Goal: Transaction & Acquisition: Purchase product/service

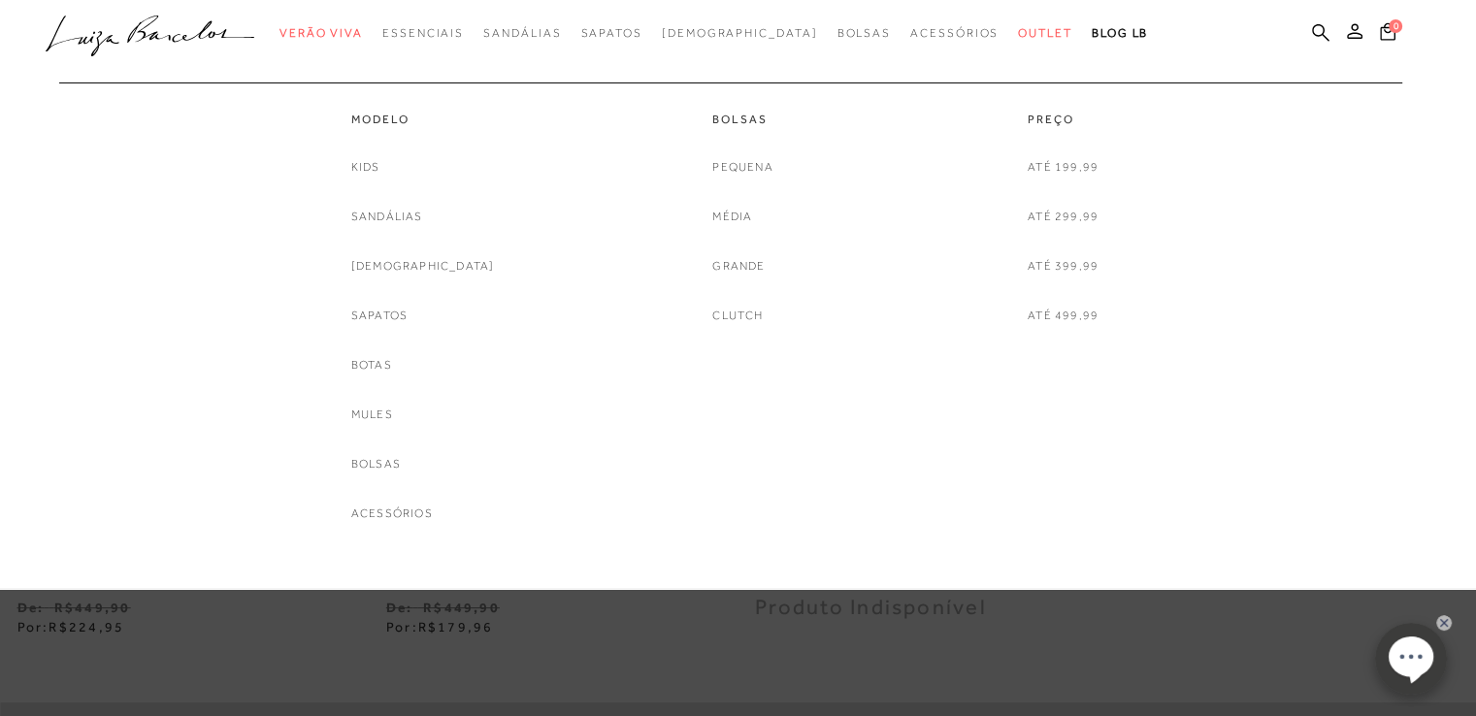
click at [407, 326] on div "Kids Sandálias Rasteiras Sapatos Botas Mules Bolsas Acessórios" at bounding box center [423, 340] width 144 height 367
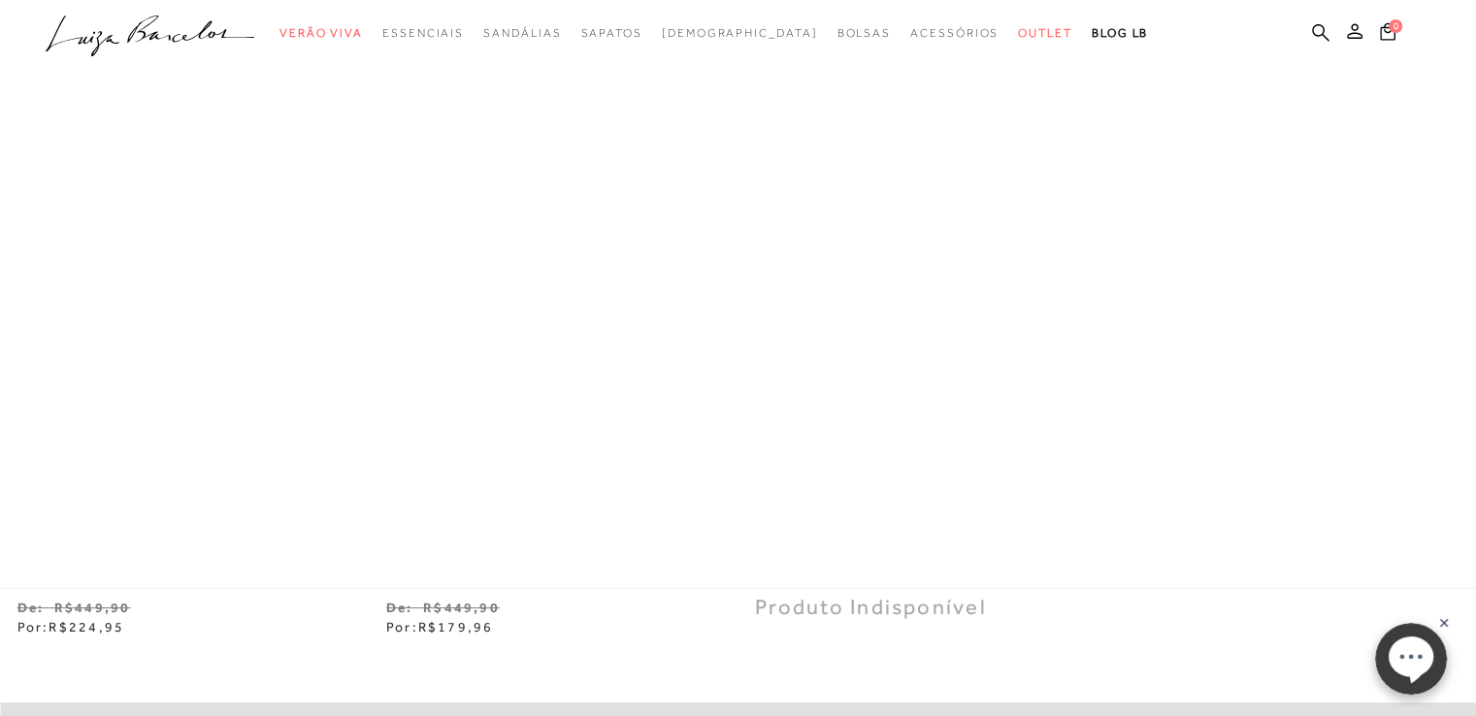
click at [407, 319] on div at bounding box center [738, 294] width 1476 height 589
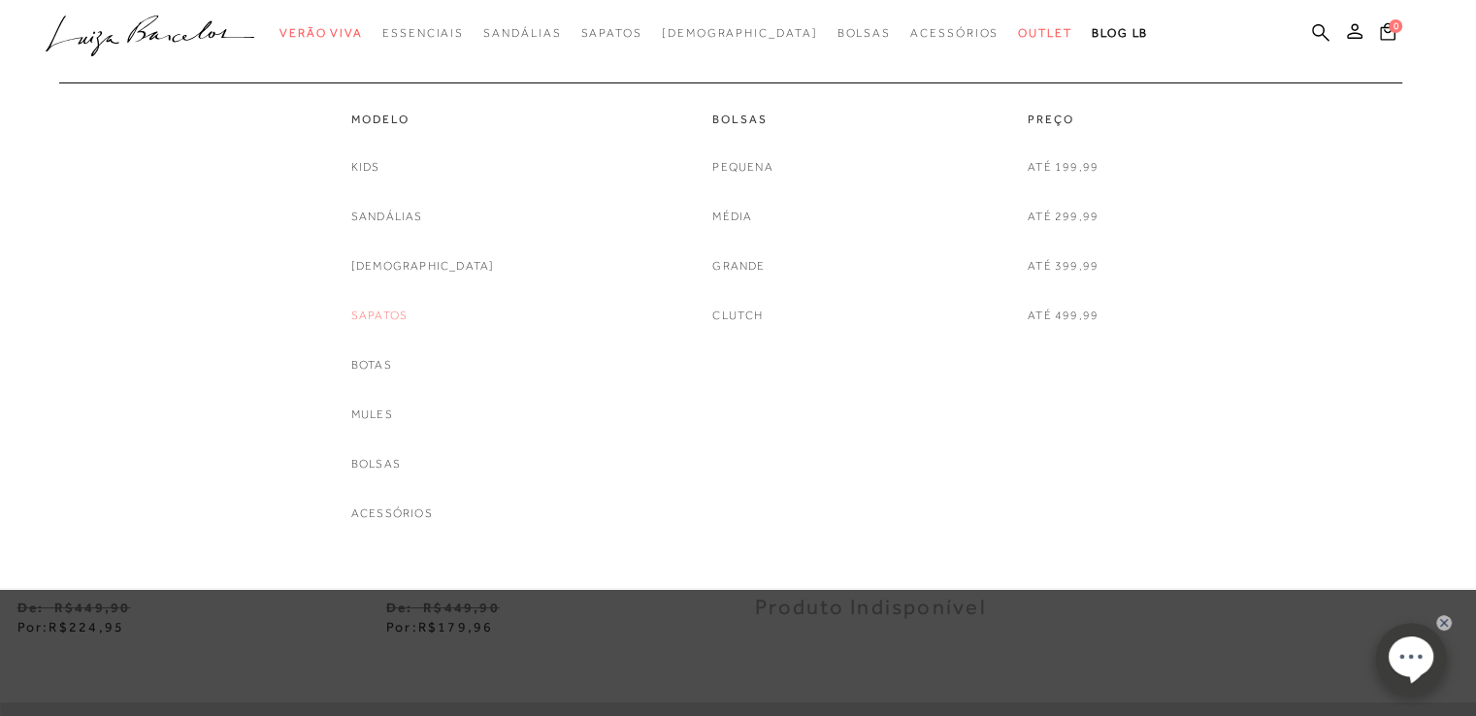
click at [394, 321] on link "Sapatos" at bounding box center [379, 316] width 56 height 20
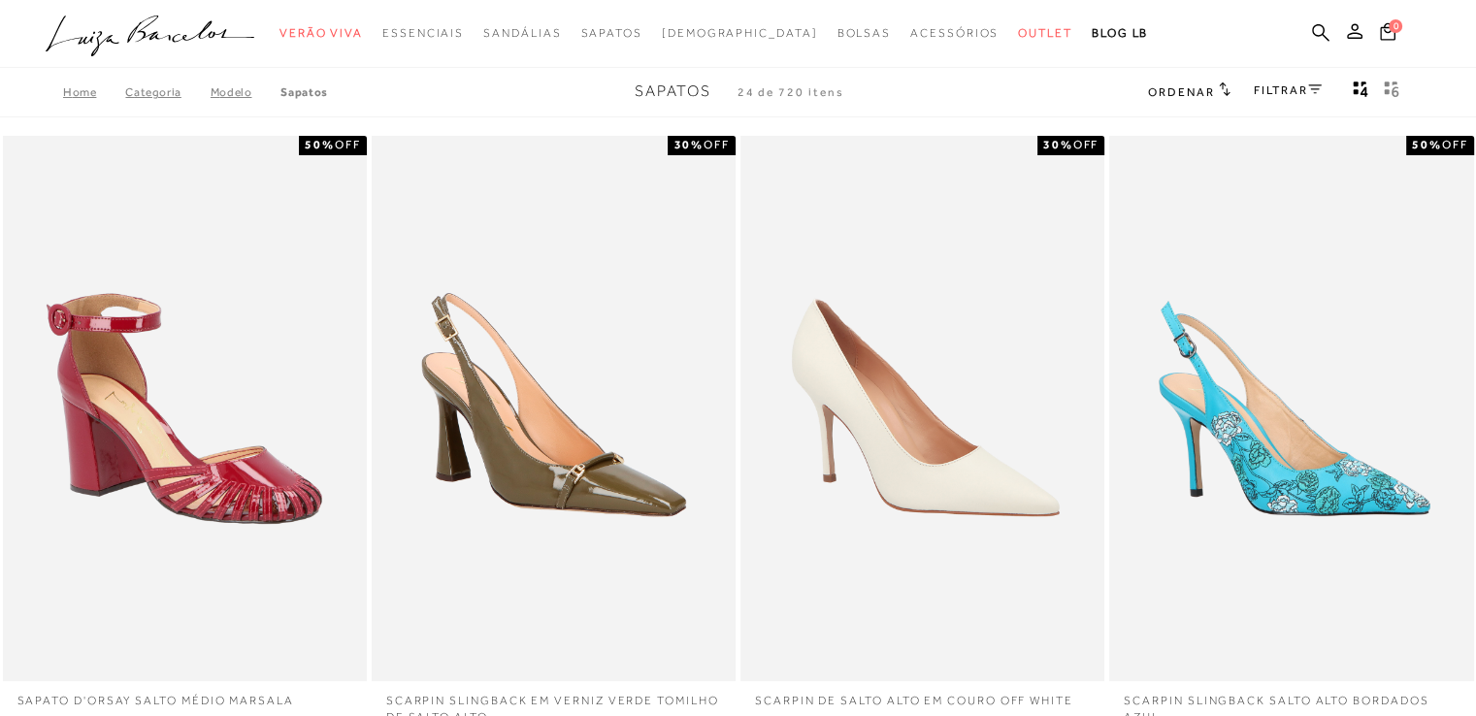
click at [1393, 82] on icon "gridText6Desc" at bounding box center [1396, 84] width 8 height 6
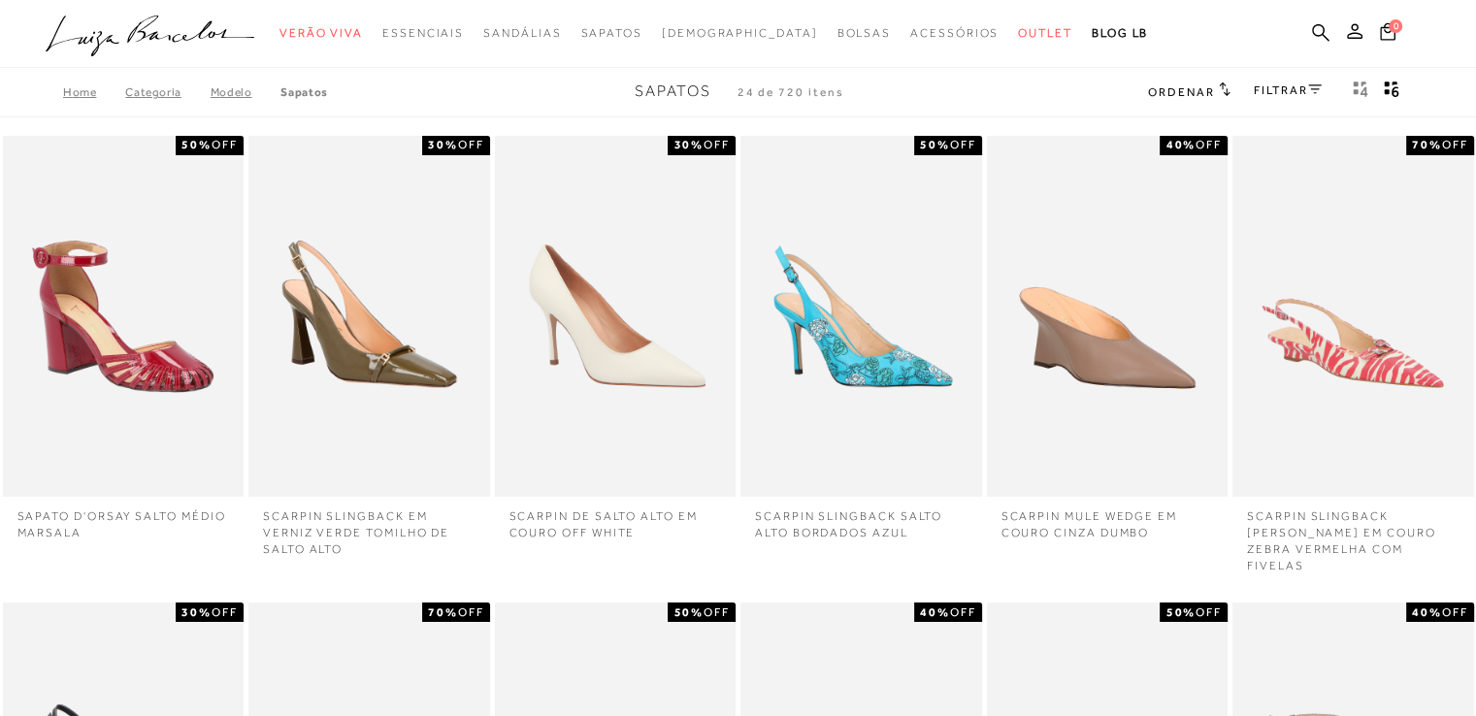
click at [1311, 88] on icon at bounding box center [1315, 88] width 14 height 9
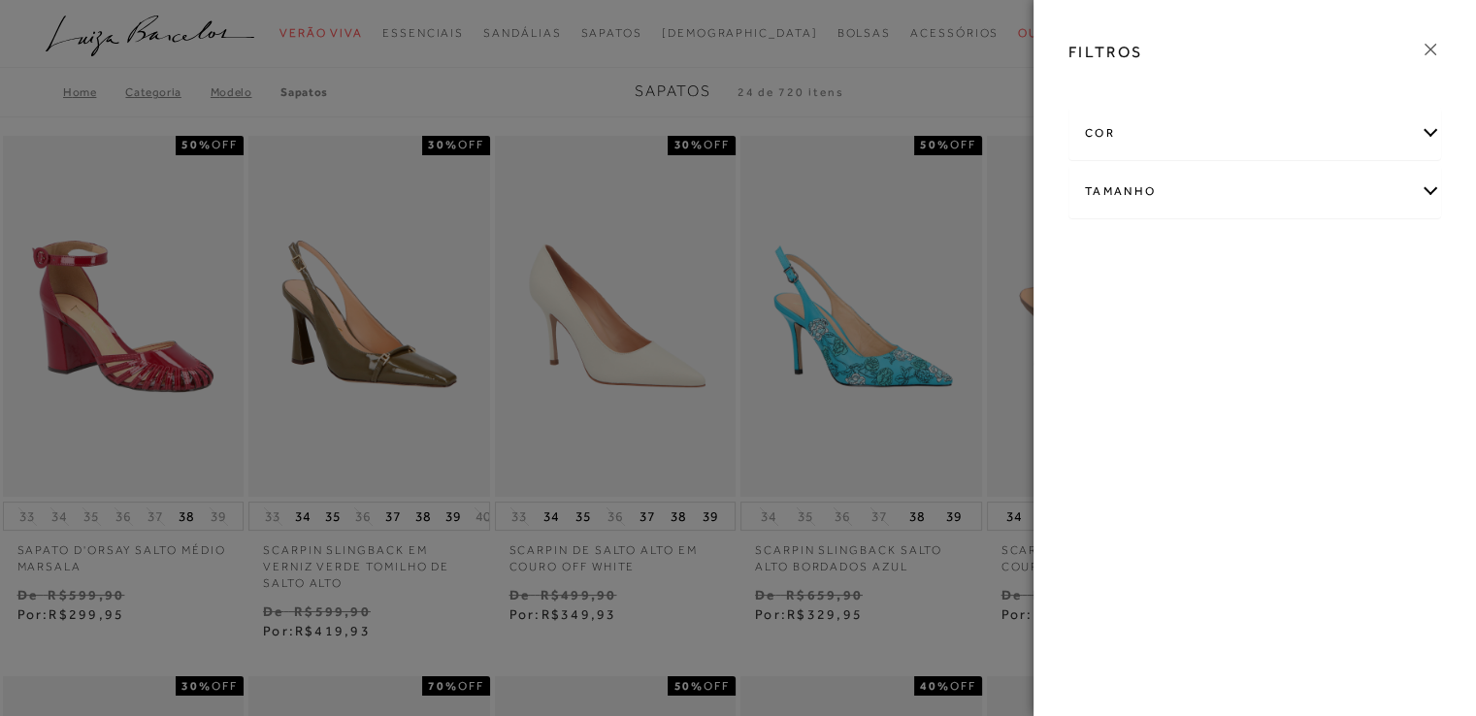
click at [1268, 137] on div "cor" at bounding box center [1254, 133] width 371 height 51
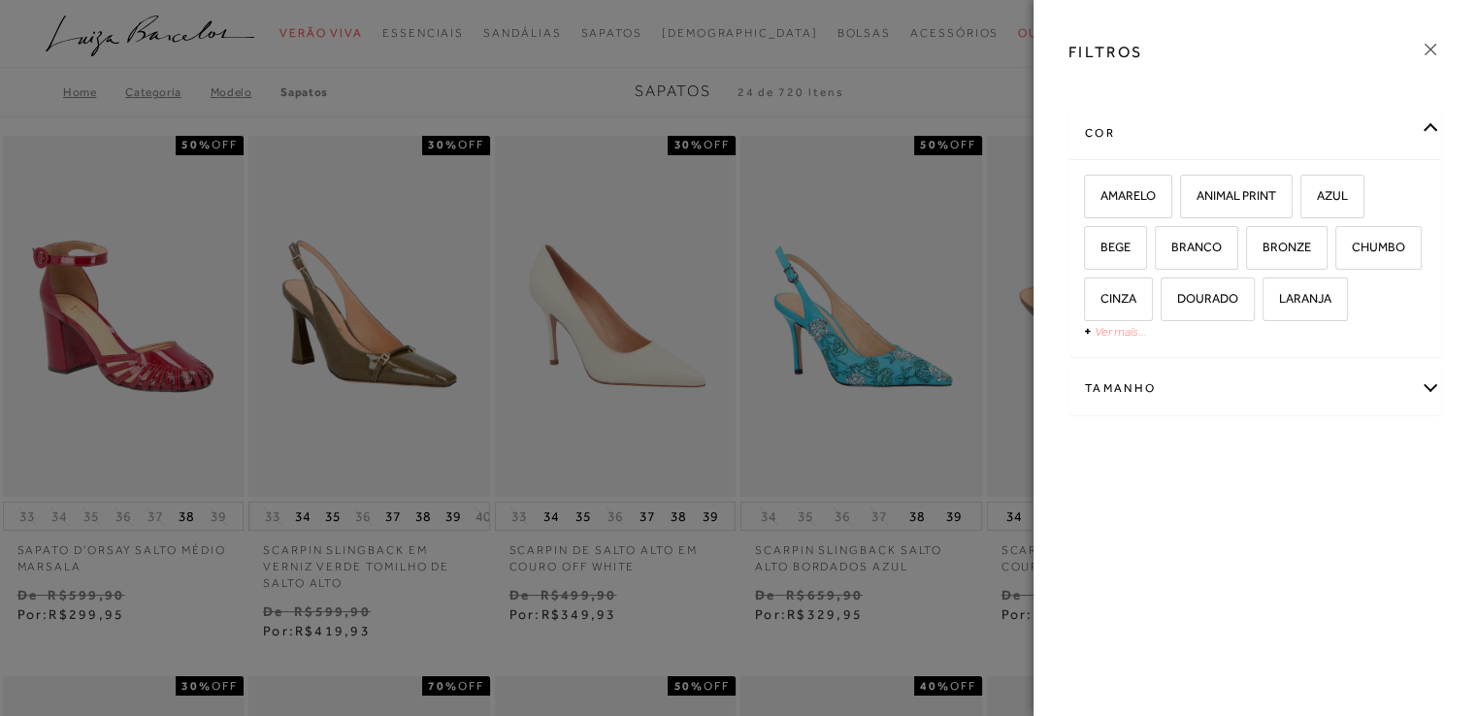
click at [1134, 336] on link "Ver mais..." at bounding box center [1121, 331] width 52 height 15
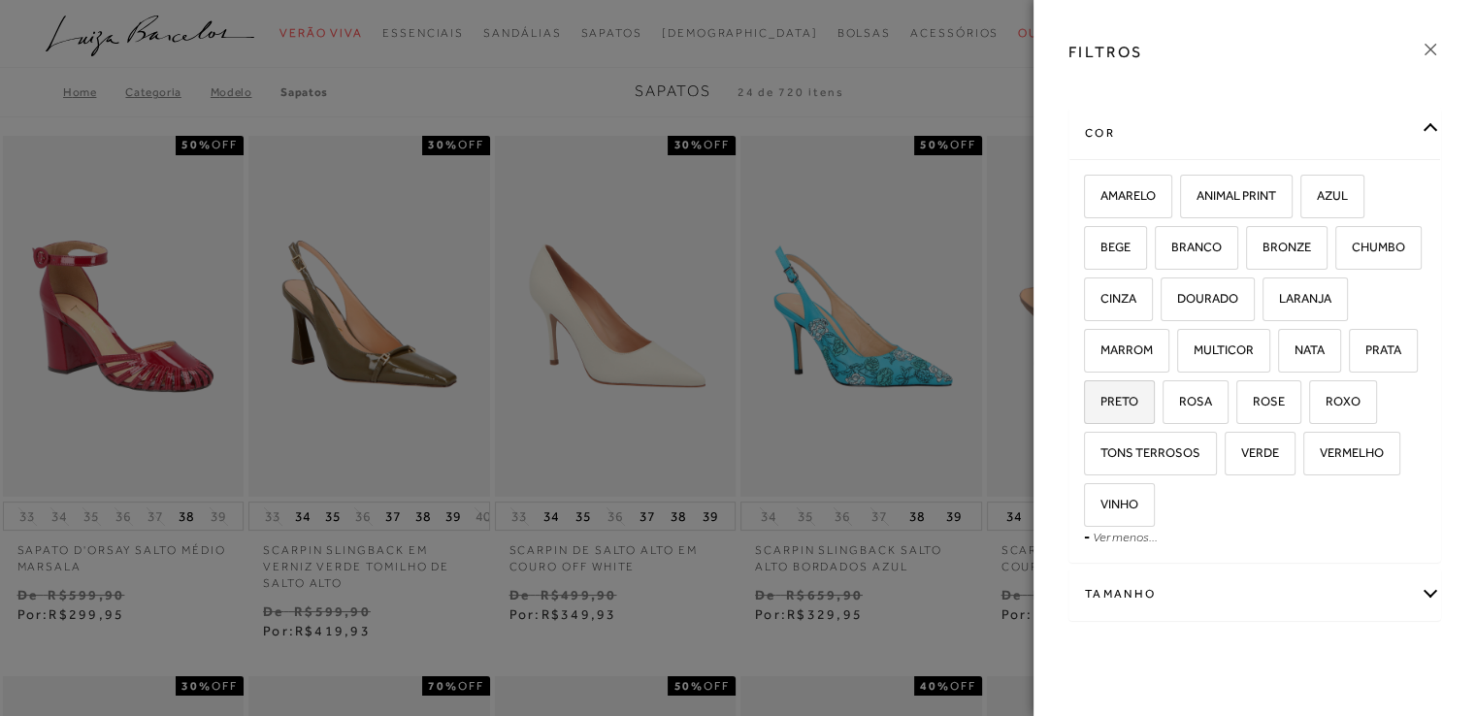
click at [1138, 404] on span "PRETO" at bounding box center [1112, 401] width 52 height 15
click at [1100, 404] on input "PRETO" at bounding box center [1090, 404] width 19 height 19
checkbox input "true"
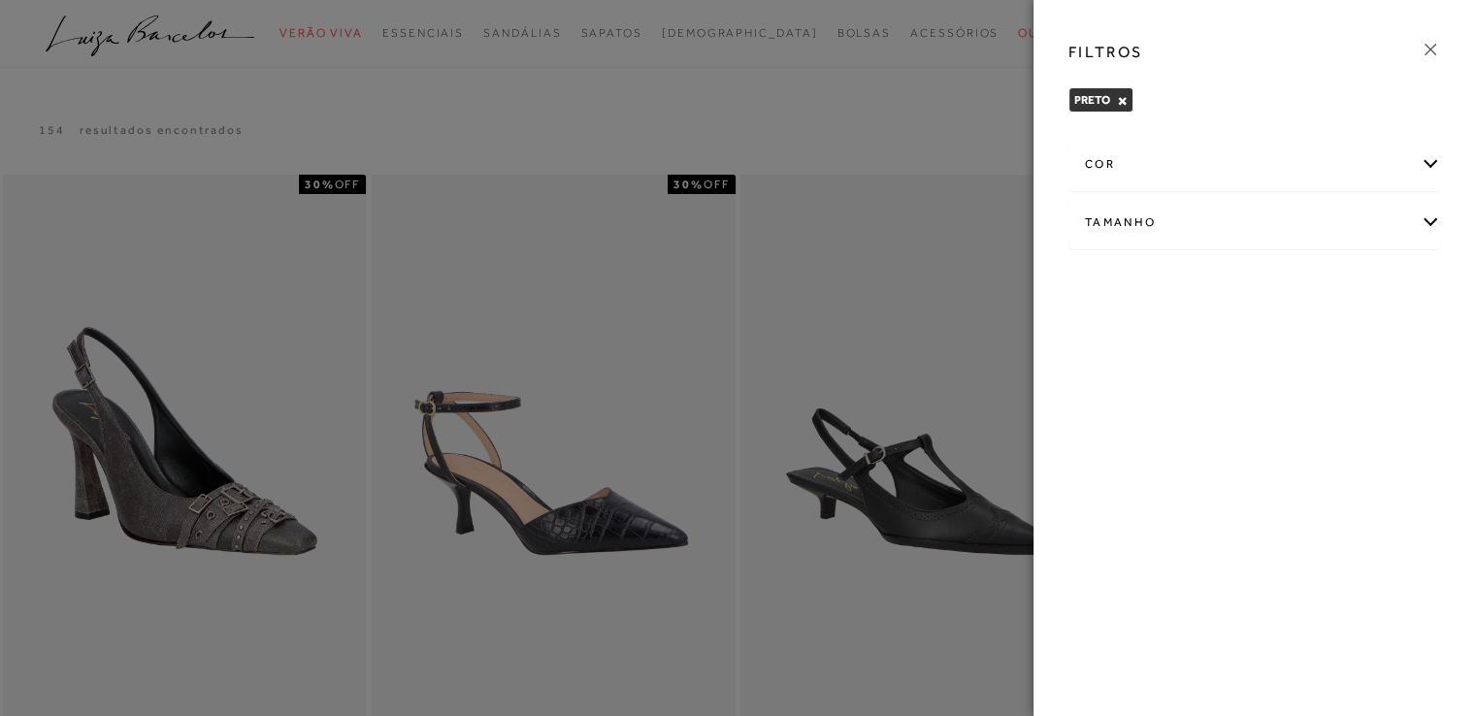
click at [1401, 227] on div "Tamanho" at bounding box center [1254, 222] width 371 height 51
click at [1269, 280] on span "36" at bounding box center [1263, 285] width 28 height 15
click at [1263, 280] on input "36" at bounding box center [1253, 287] width 19 height 19
checkbox input "true"
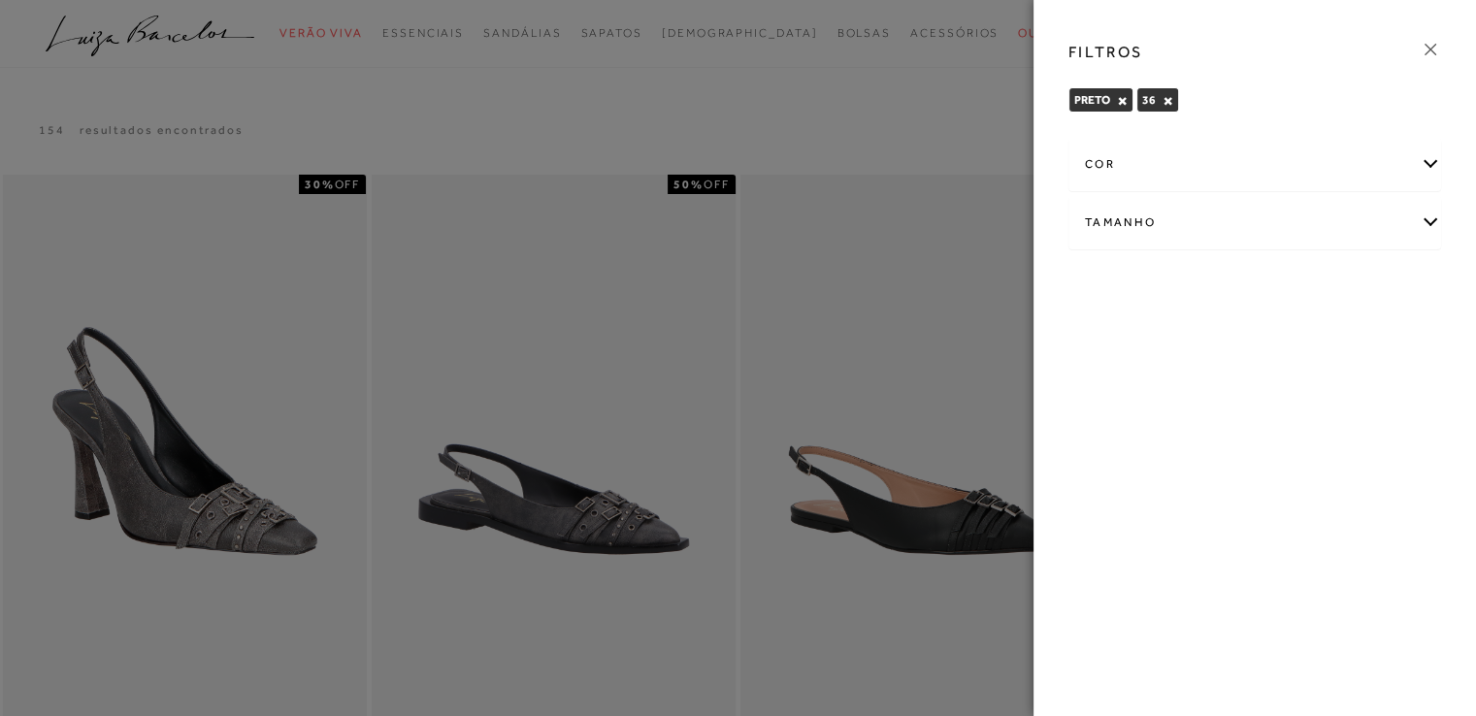
click at [899, 121] on div at bounding box center [738, 358] width 1476 height 716
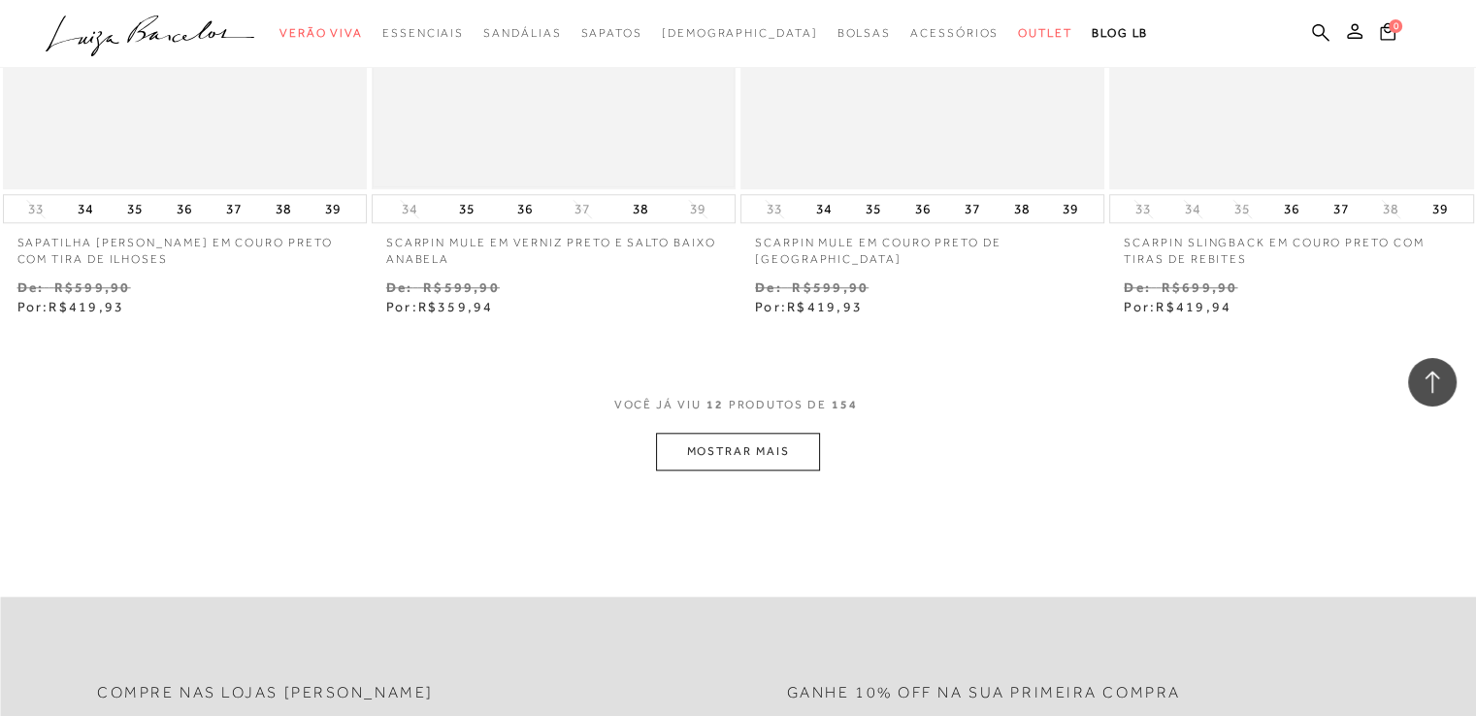
scroll to position [1941, 0]
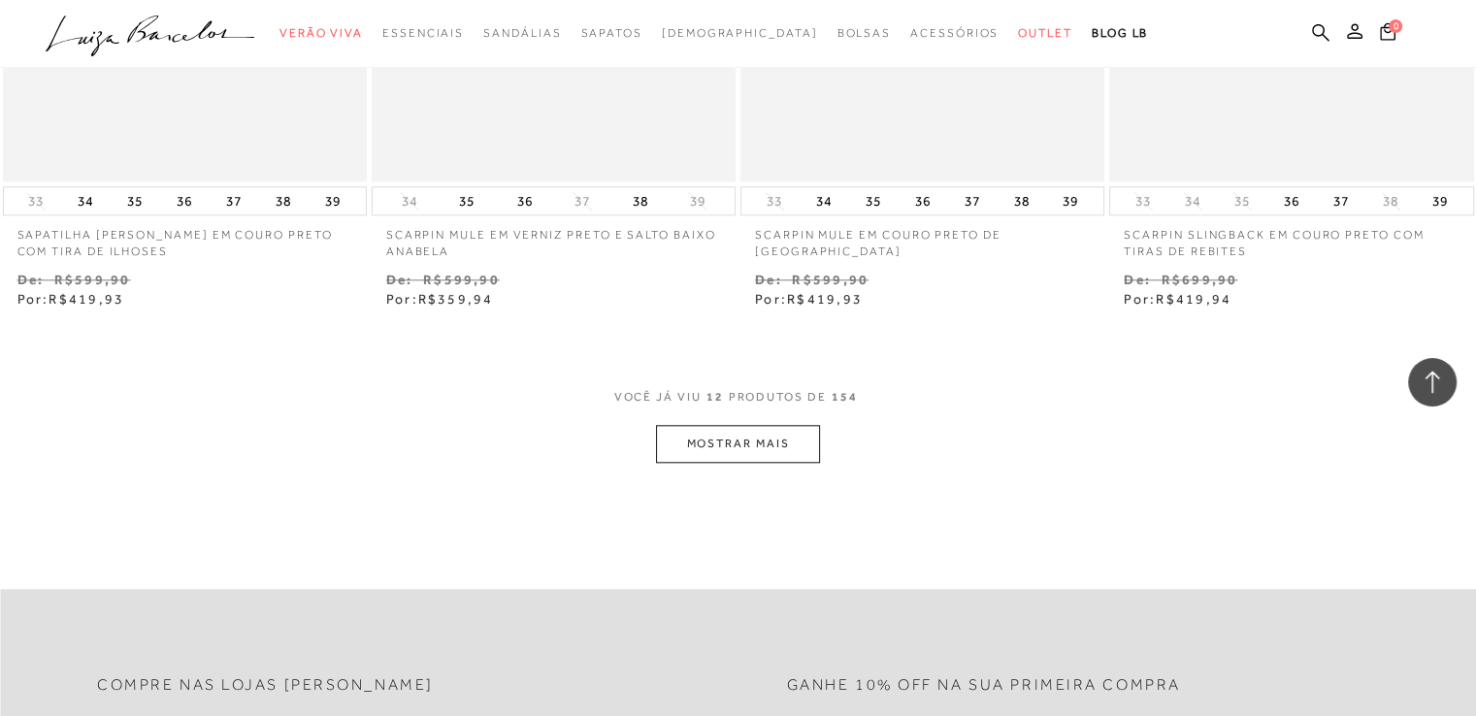
click at [722, 425] on button "MOSTRAR MAIS" at bounding box center [737, 444] width 163 height 38
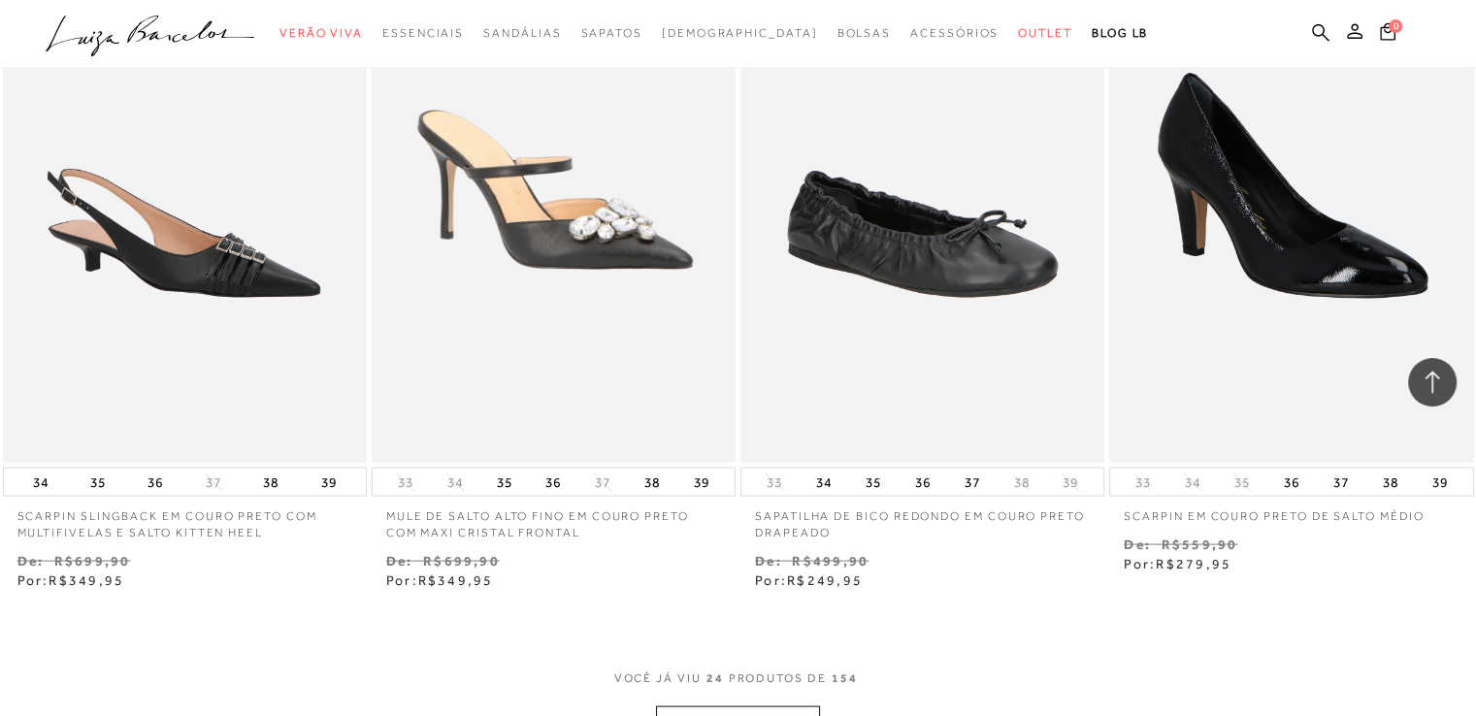
scroll to position [3979, 0]
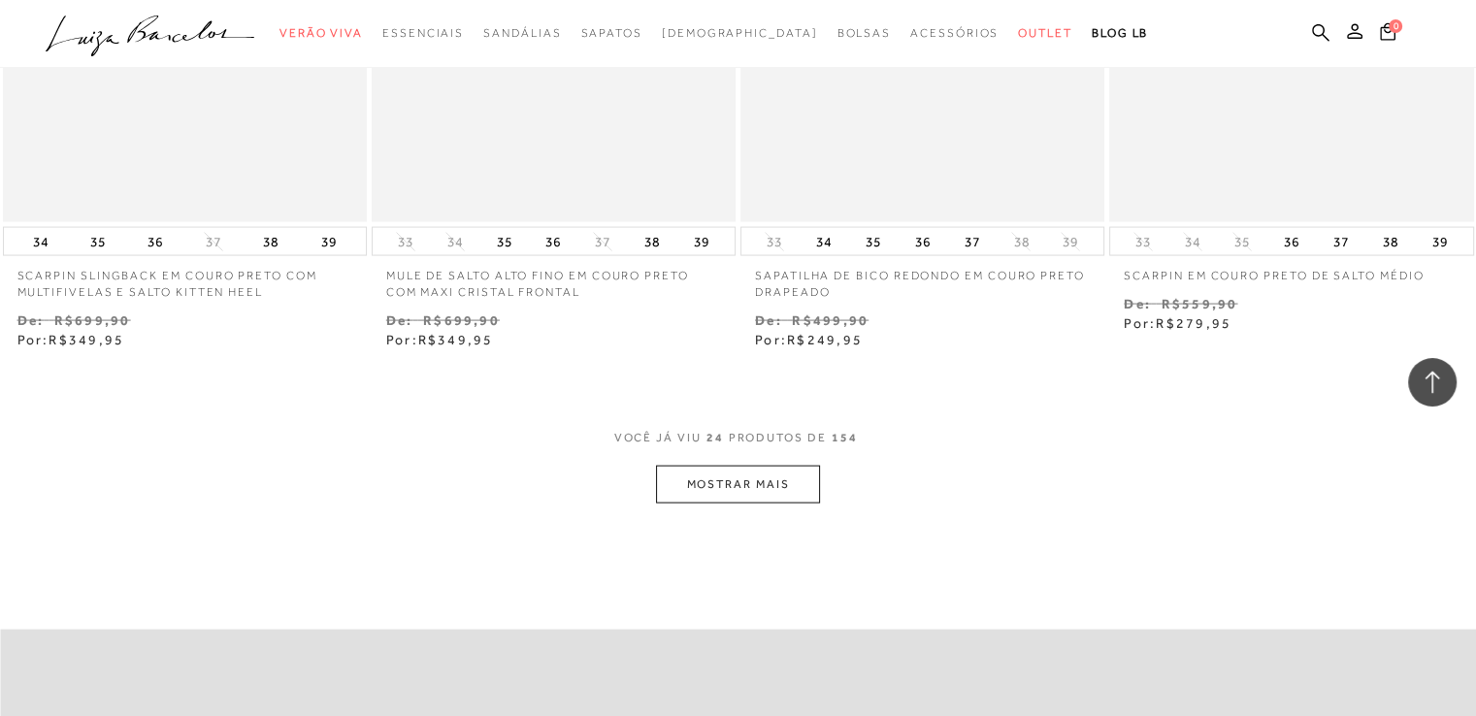
click at [765, 466] on button "MOSTRAR MAIS" at bounding box center [737, 485] width 163 height 38
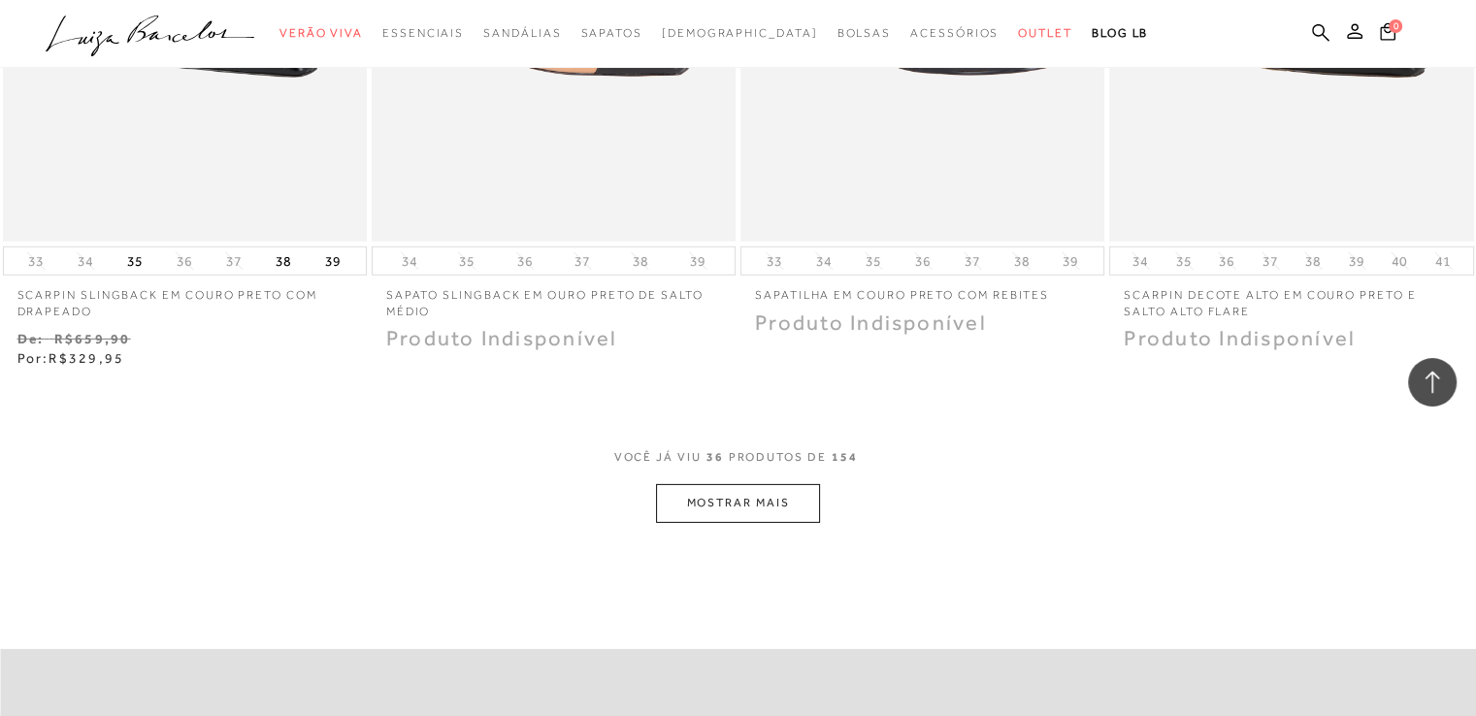
scroll to position [6016, 0]
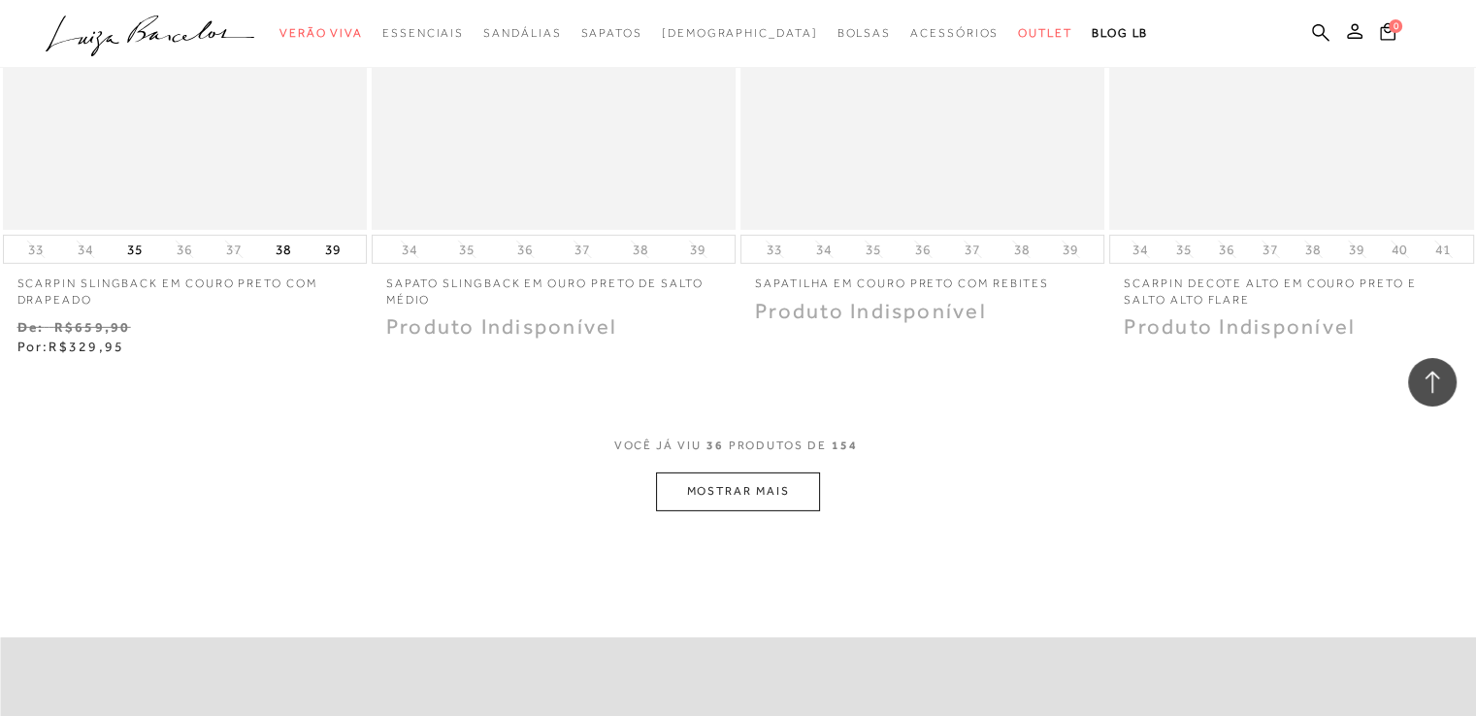
click at [765, 473] on button "MOSTRAR MAIS" at bounding box center [737, 492] width 163 height 38
click at [743, 473] on button "MOSTRAR MAIS" at bounding box center [737, 492] width 163 height 38
click at [777, 473] on button "MOSTRAR MAIS" at bounding box center [737, 492] width 163 height 38
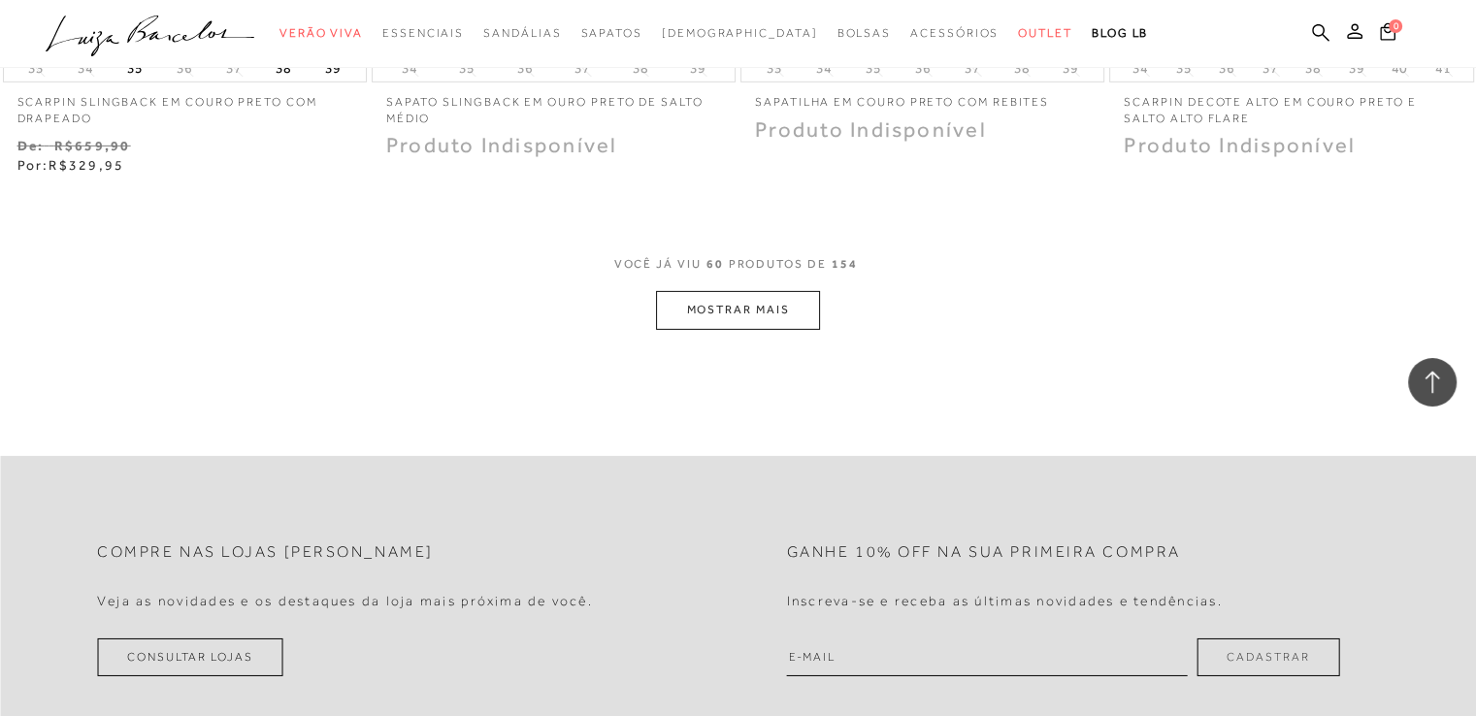
scroll to position [6210, 0]
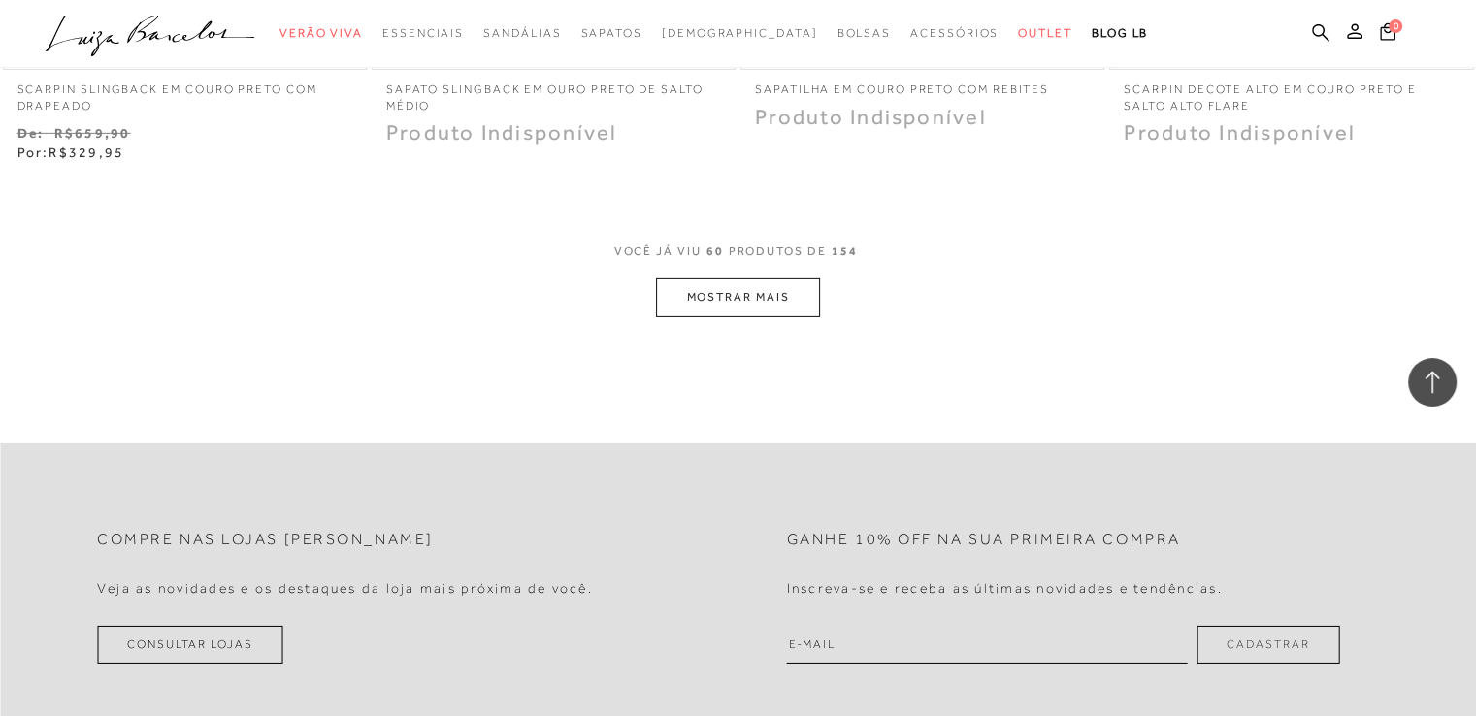
click at [740, 287] on button "MOSTRAR MAIS" at bounding box center [737, 297] width 163 height 38
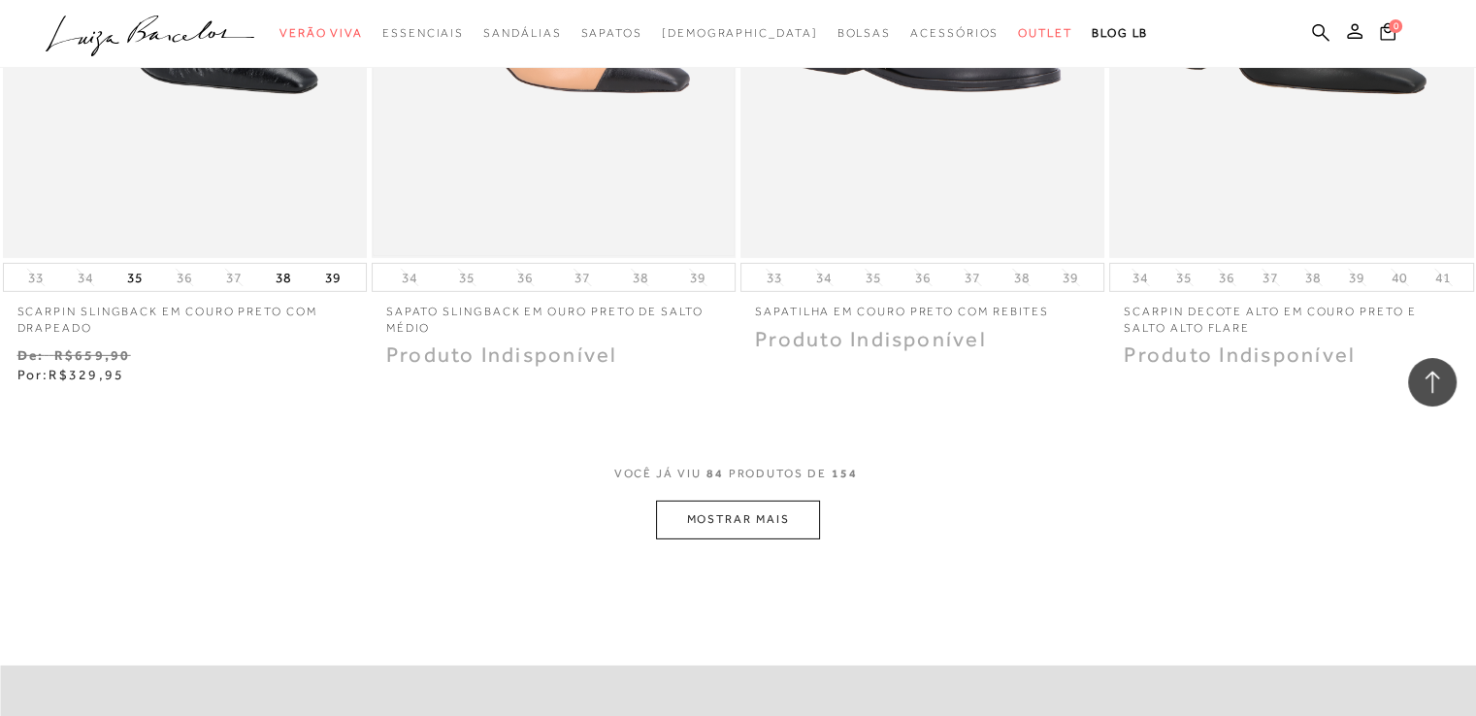
scroll to position [6113, 0]
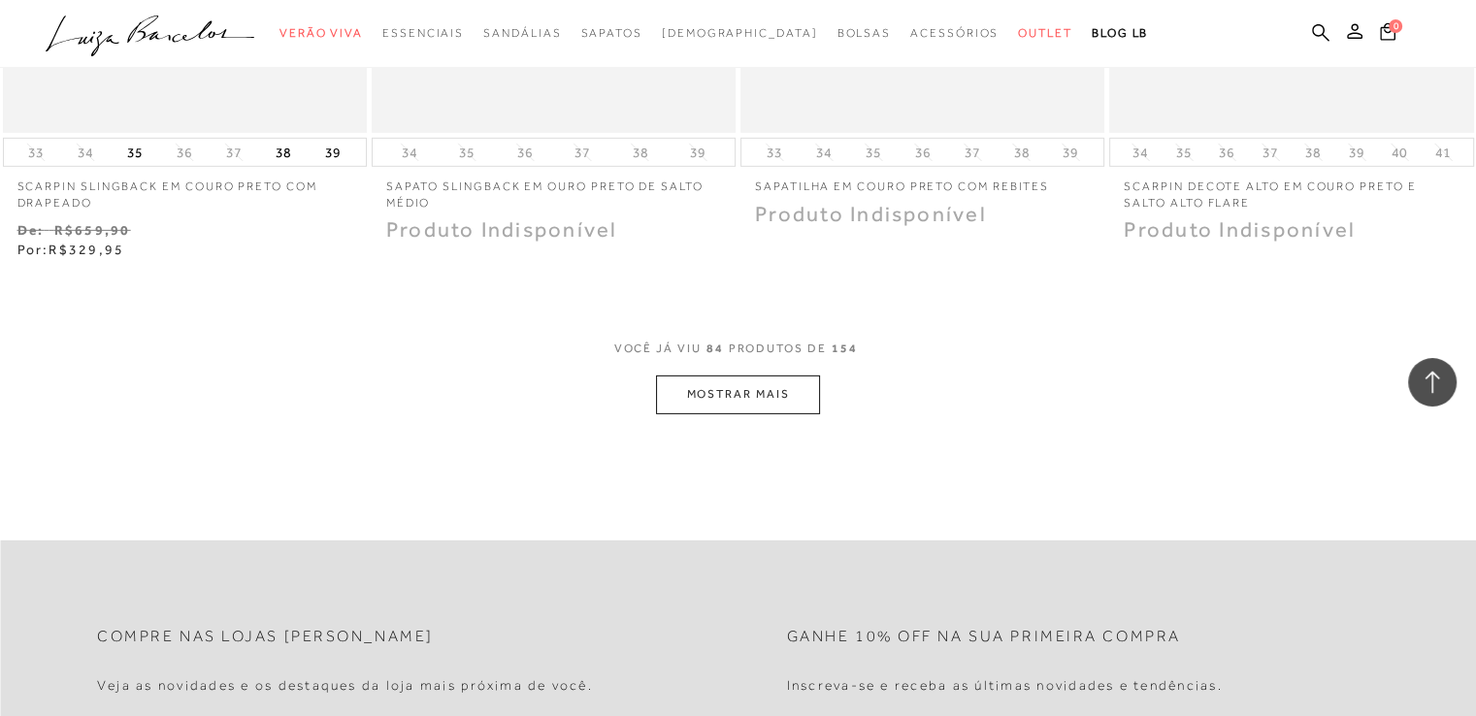
click at [769, 389] on button "MOSTRAR MAIS" at bounding box center [737, 395] width 163 height 38
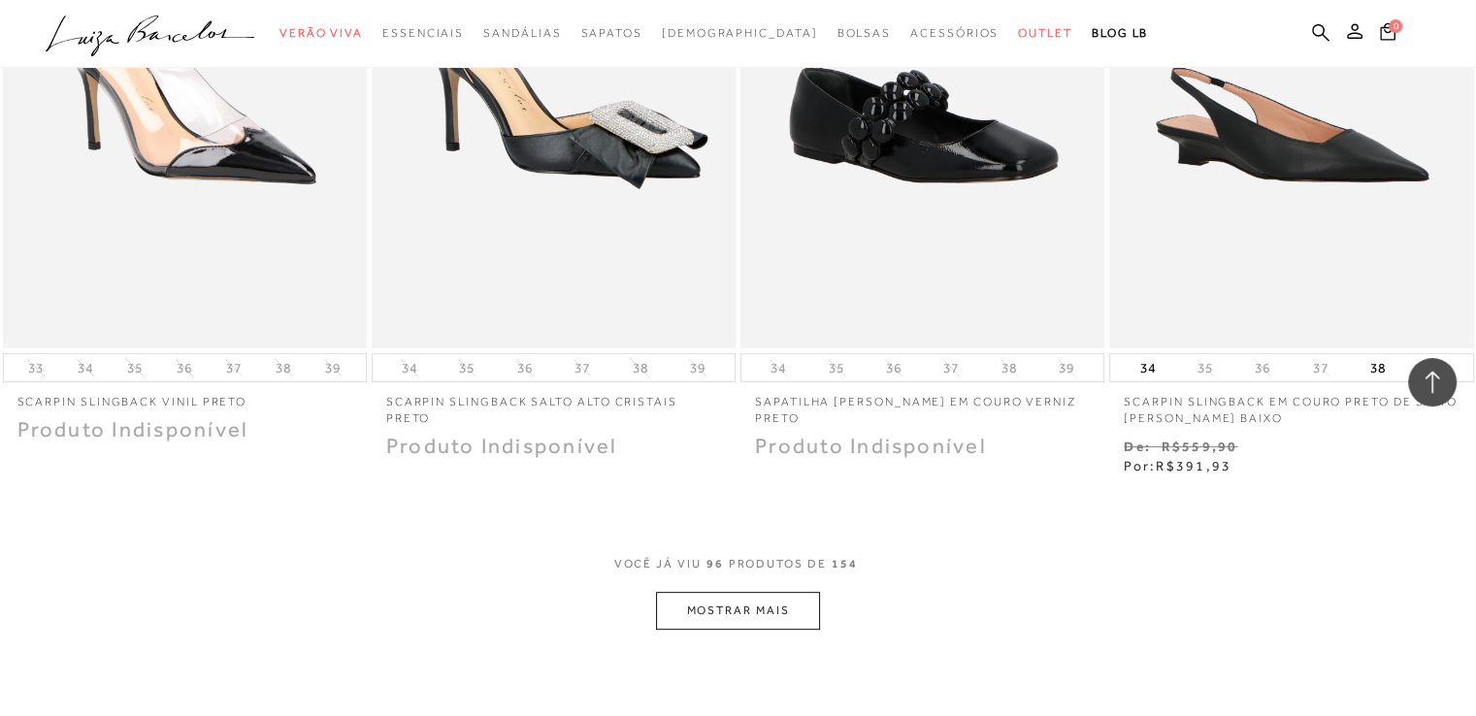
scroll to position [8054, 0]
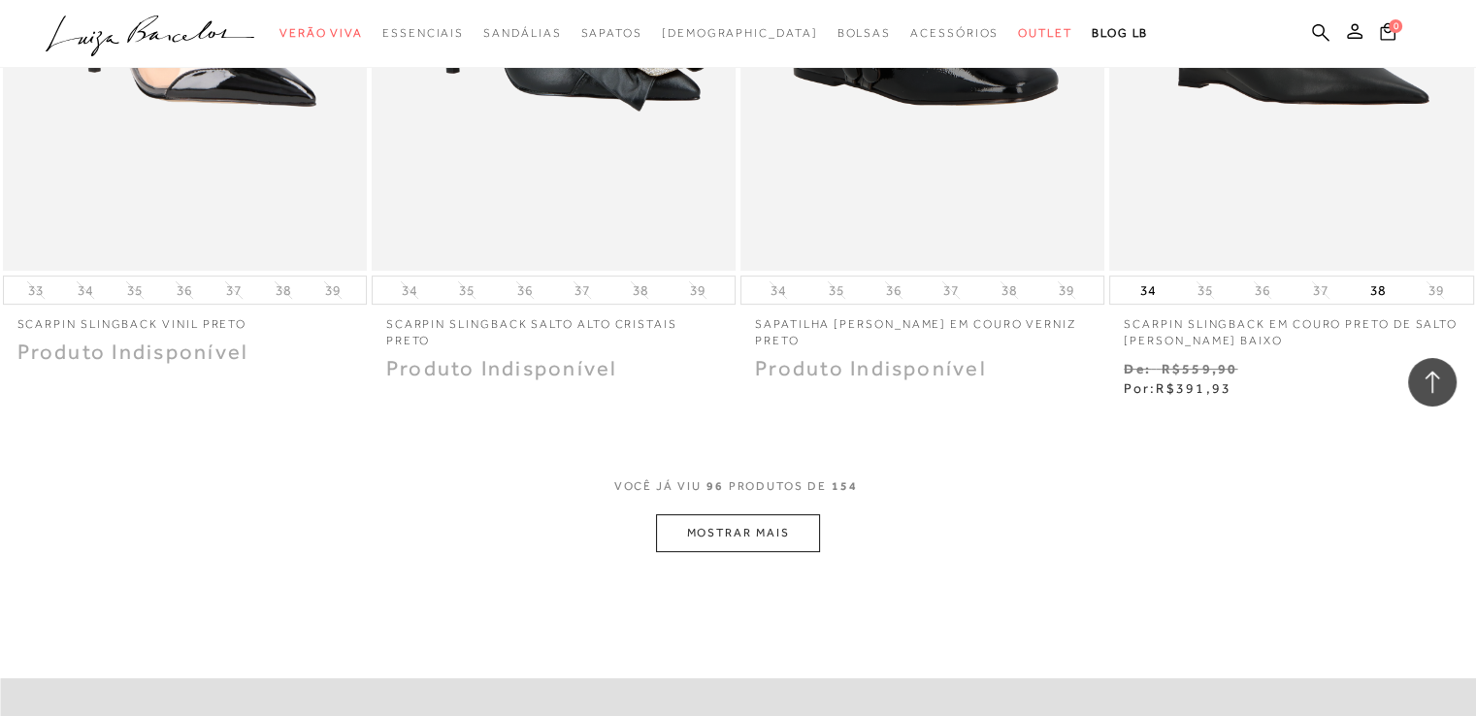
click at [760, 514] on button "MOSTRAR MAIS" at bounding box center [737, 533] width 163 height 38
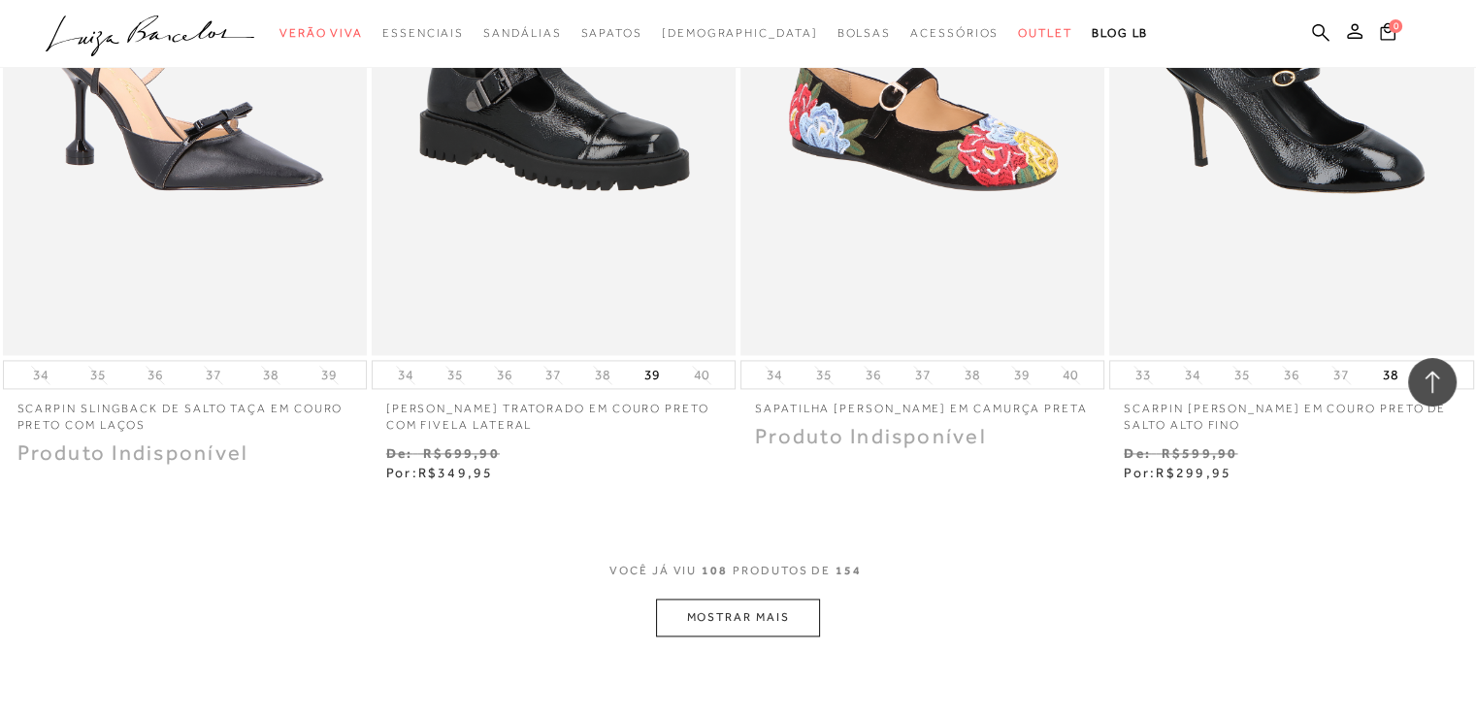
scroll to position [10092, 0]
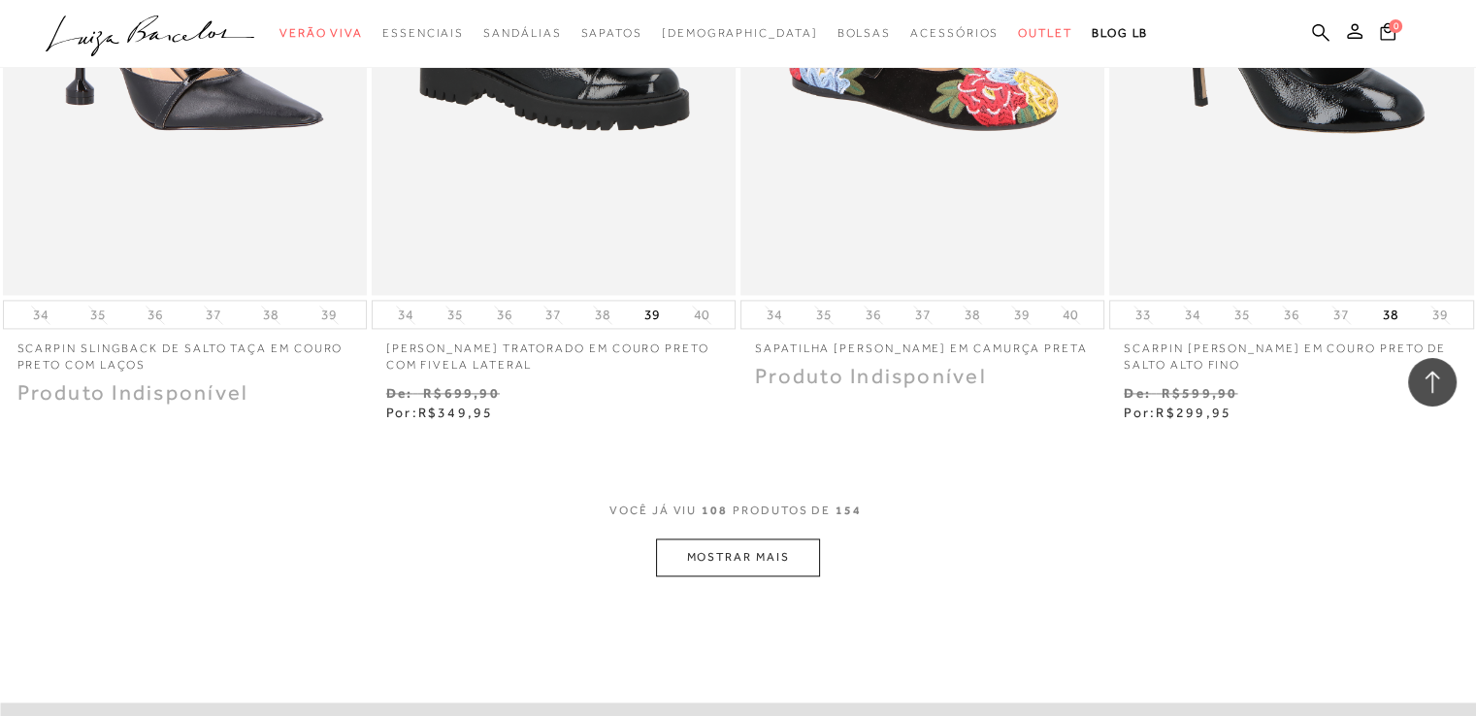
click at [736, 541] on button "MOSTRAR MAIS" at bounding box center [737, 558] width 163 height 38
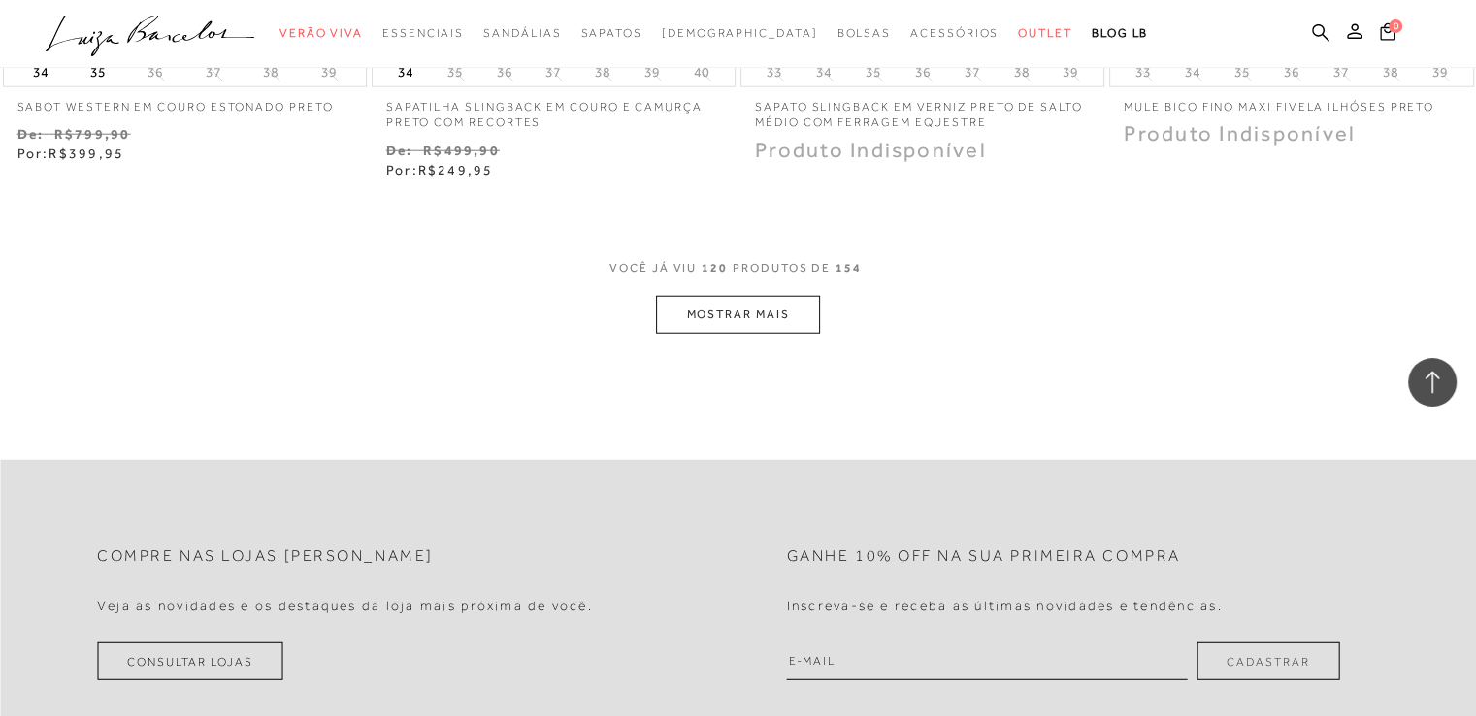
scroll to position [12421, 0]
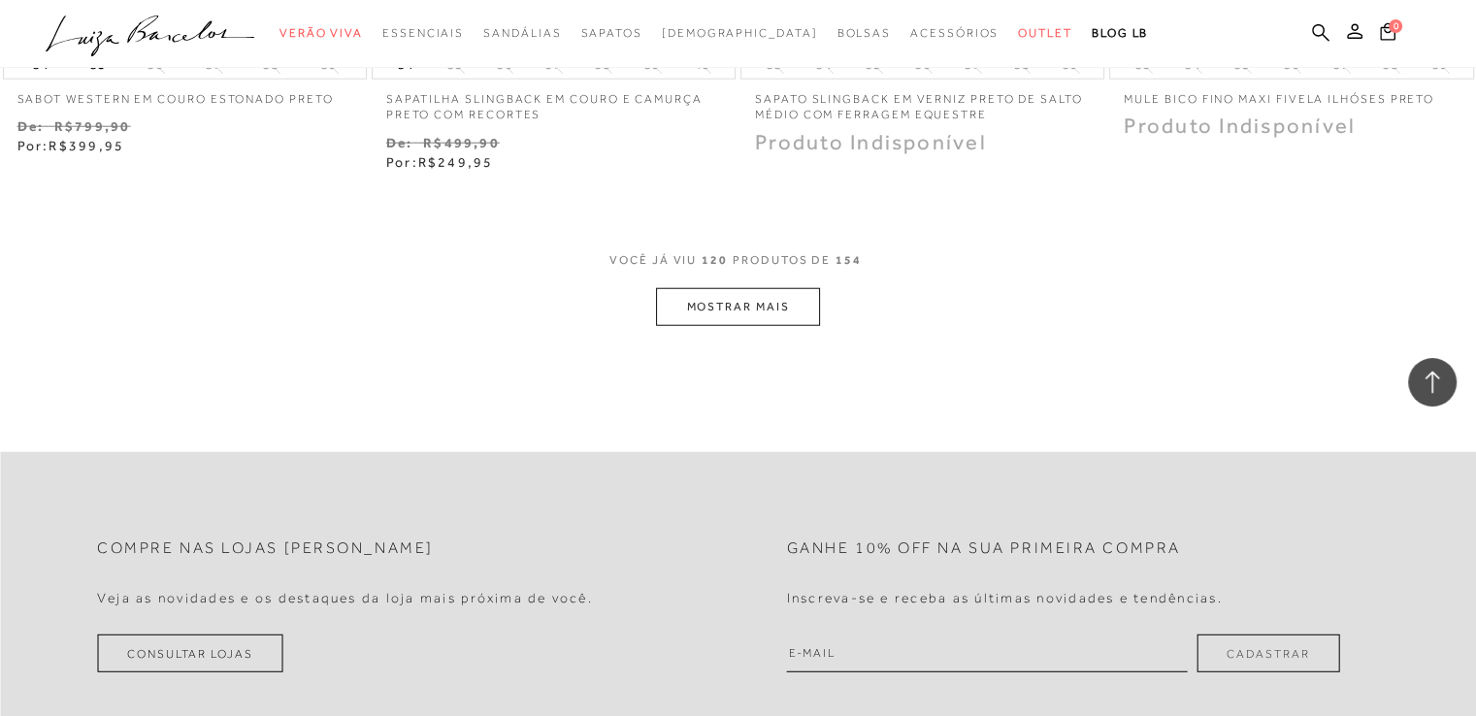
click at [749, 288] on button "MOSTRAR MAIS" at bounding box center [737, 307] width 163 height 38
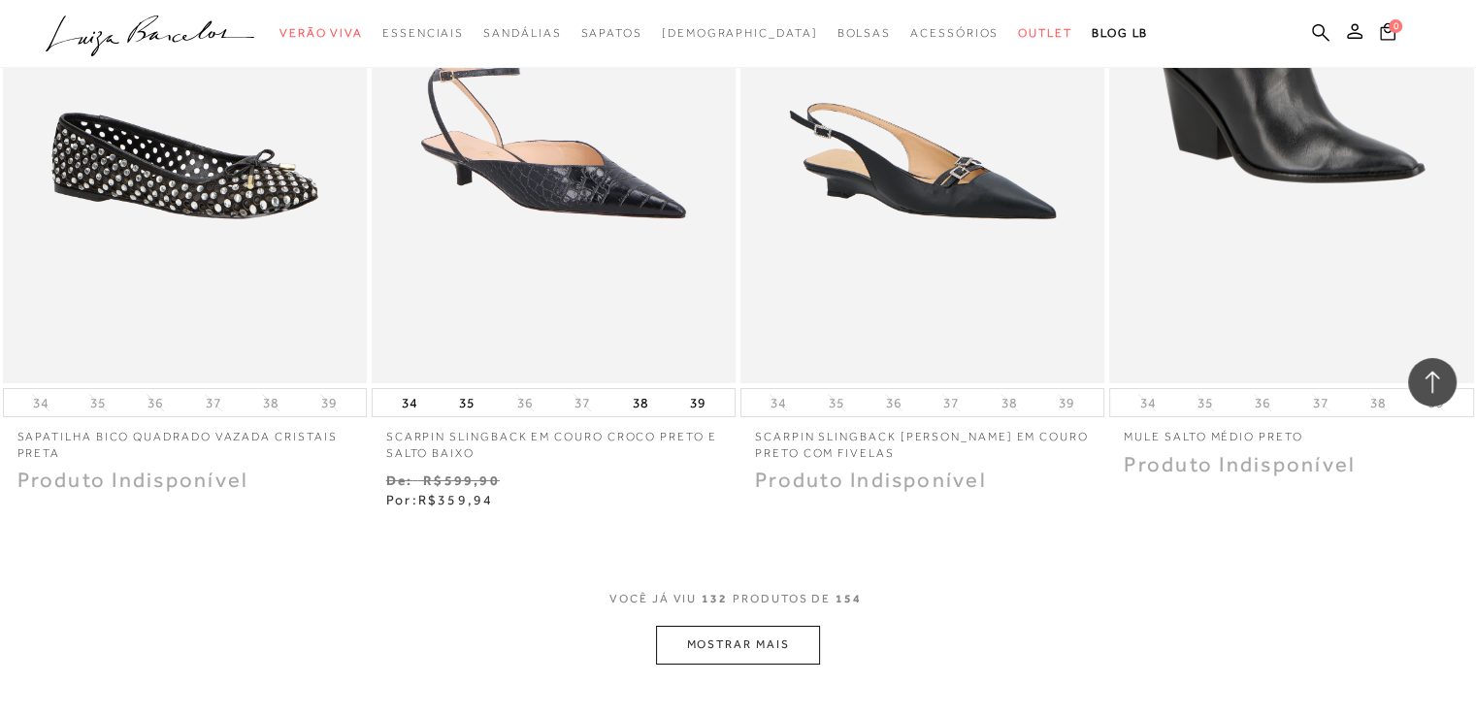
scroll to position [14167, 0]
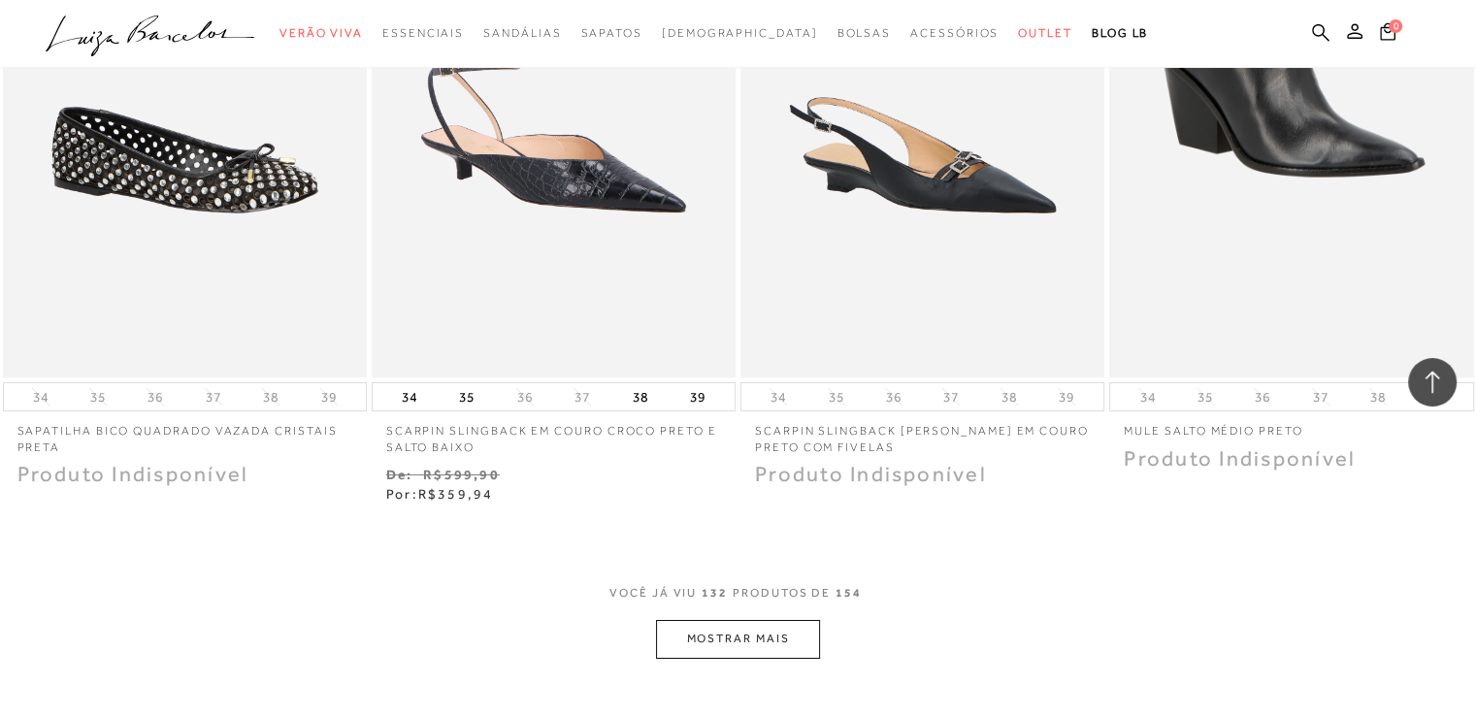
click at [767, 620] on button "MOSTRAR MAIS" at bounding box center [737, 639] width 163 height 38
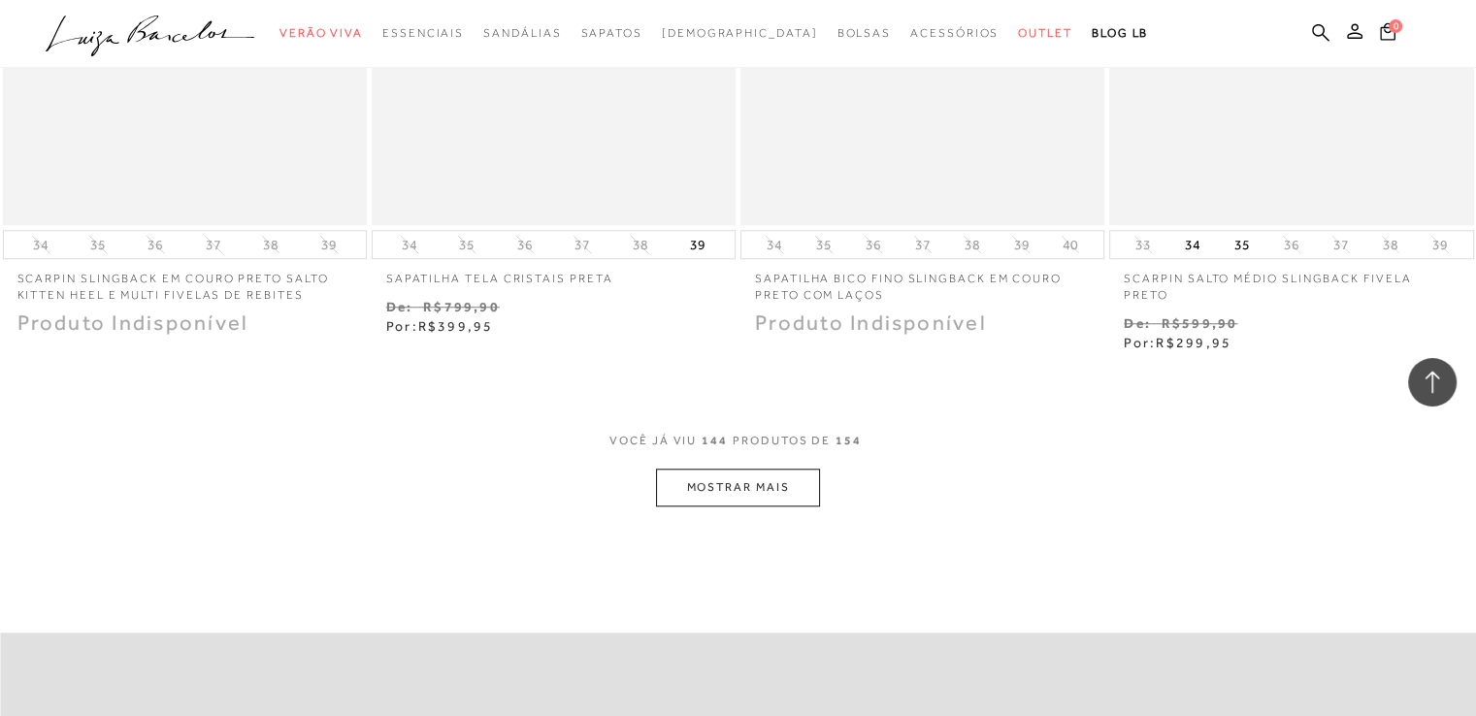
scroll to position [16399, 0]
click at [738, 471] on button "MOSTRAR MAIS" at bounding box center [737, 487] width 163 height 38
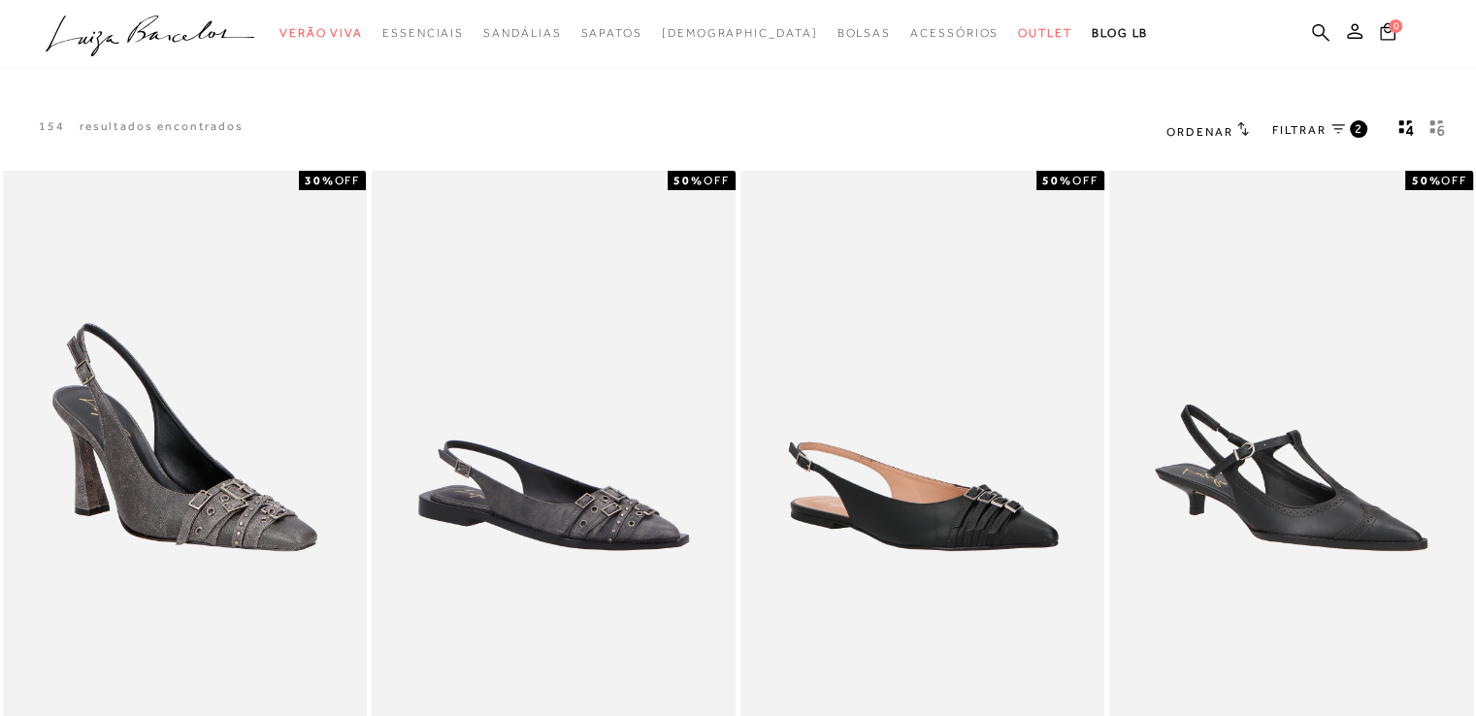
scroll to position [0, 0]
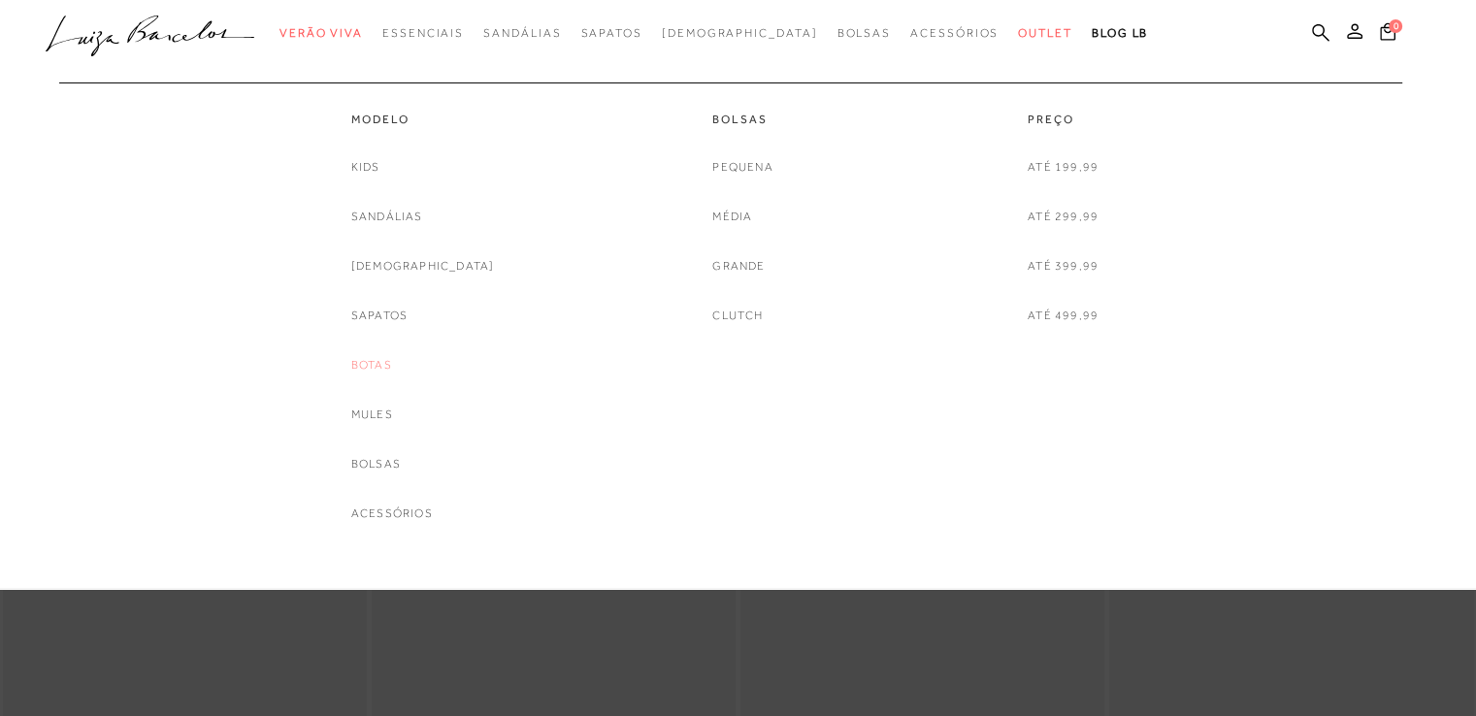
click at [392, 367] on link "Botas" at bounding box center [371, 365] width 41 height 20
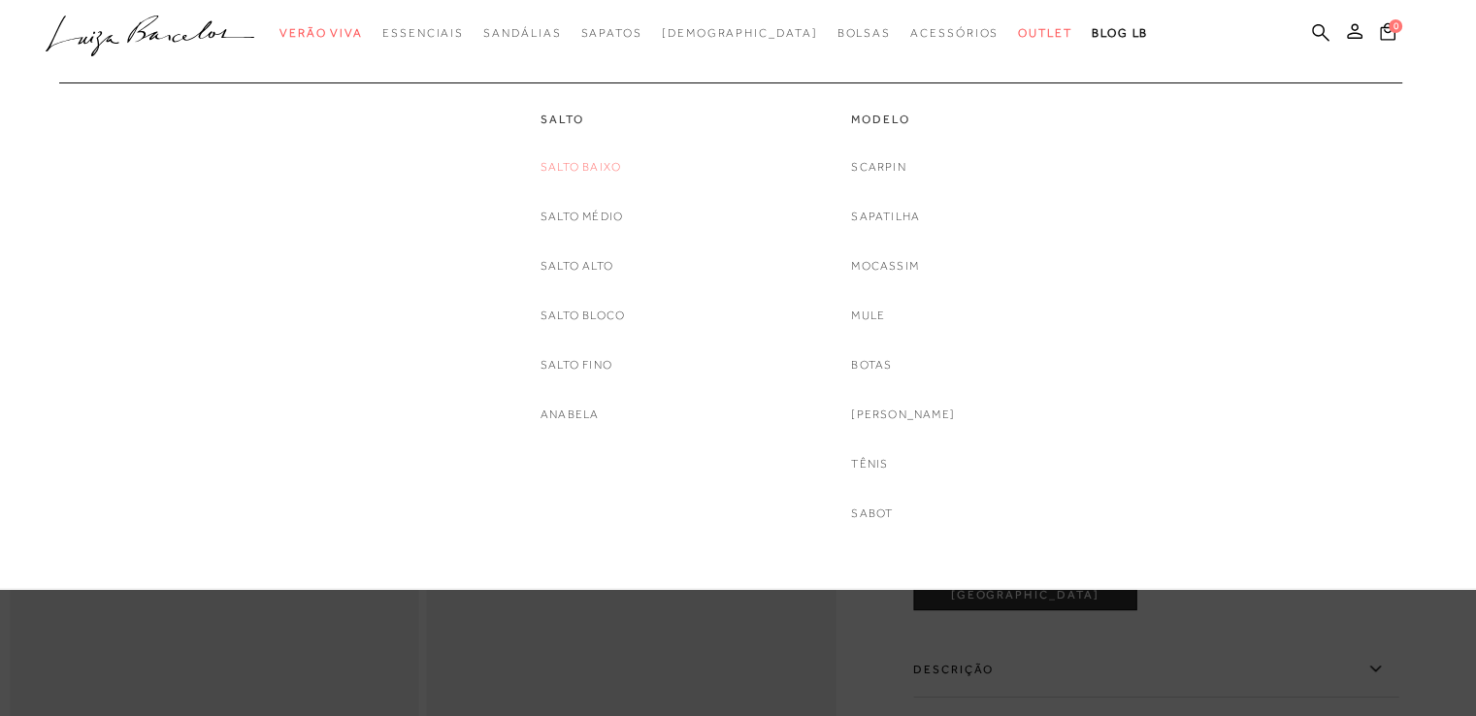
click at [588, 160] on link "Salto Baixo" at bounding box center [580, 167] width 81 height 20
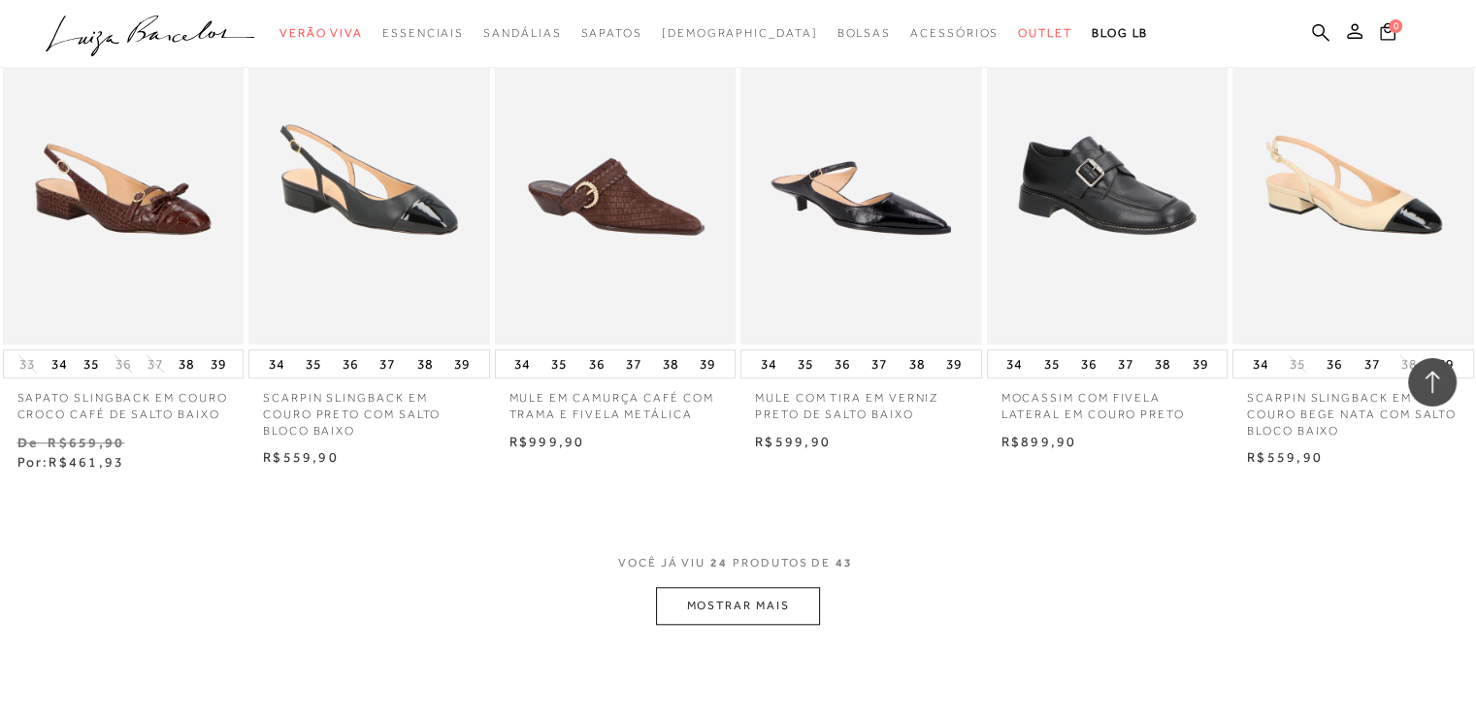
scroll to position [1747, 0]
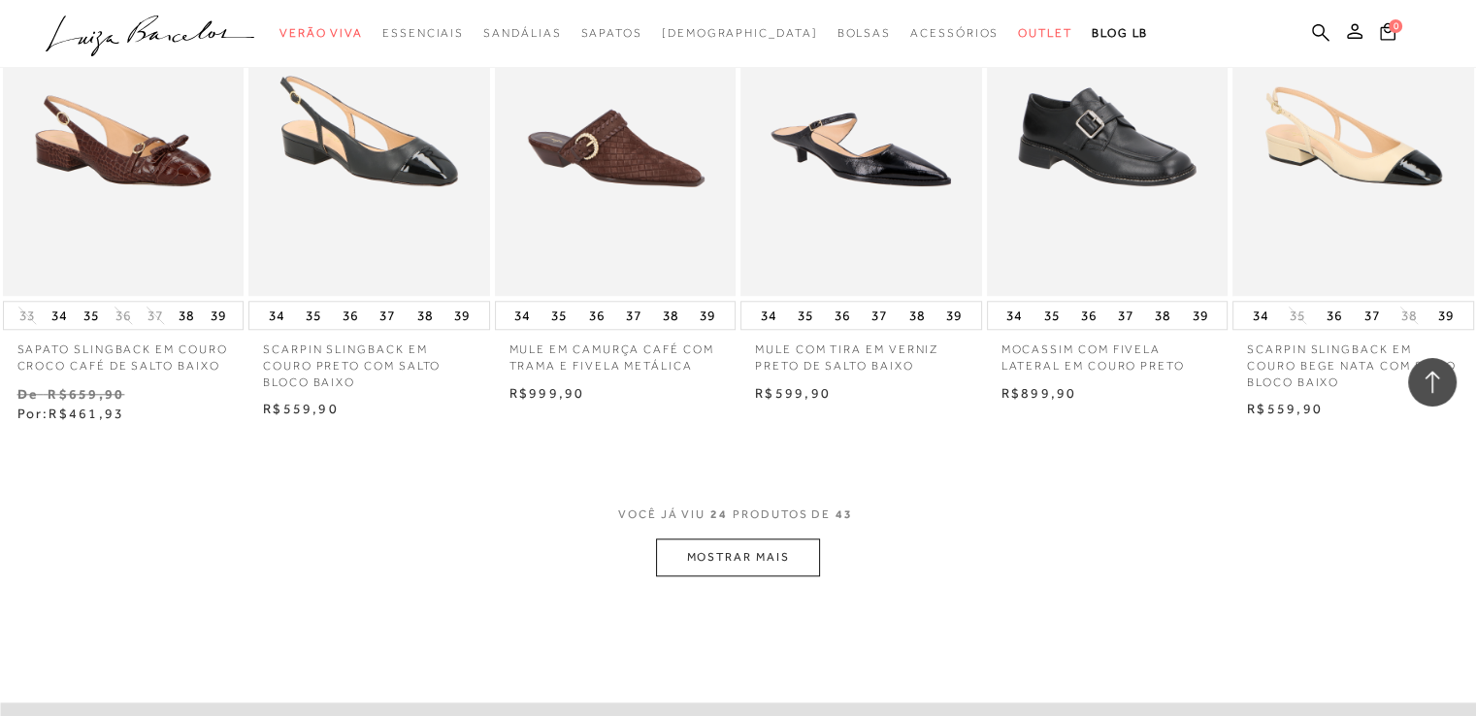
click at [782, 540] on button "MOSTRAR MAIS" at bounding box center [737, 558] width 163 height 38
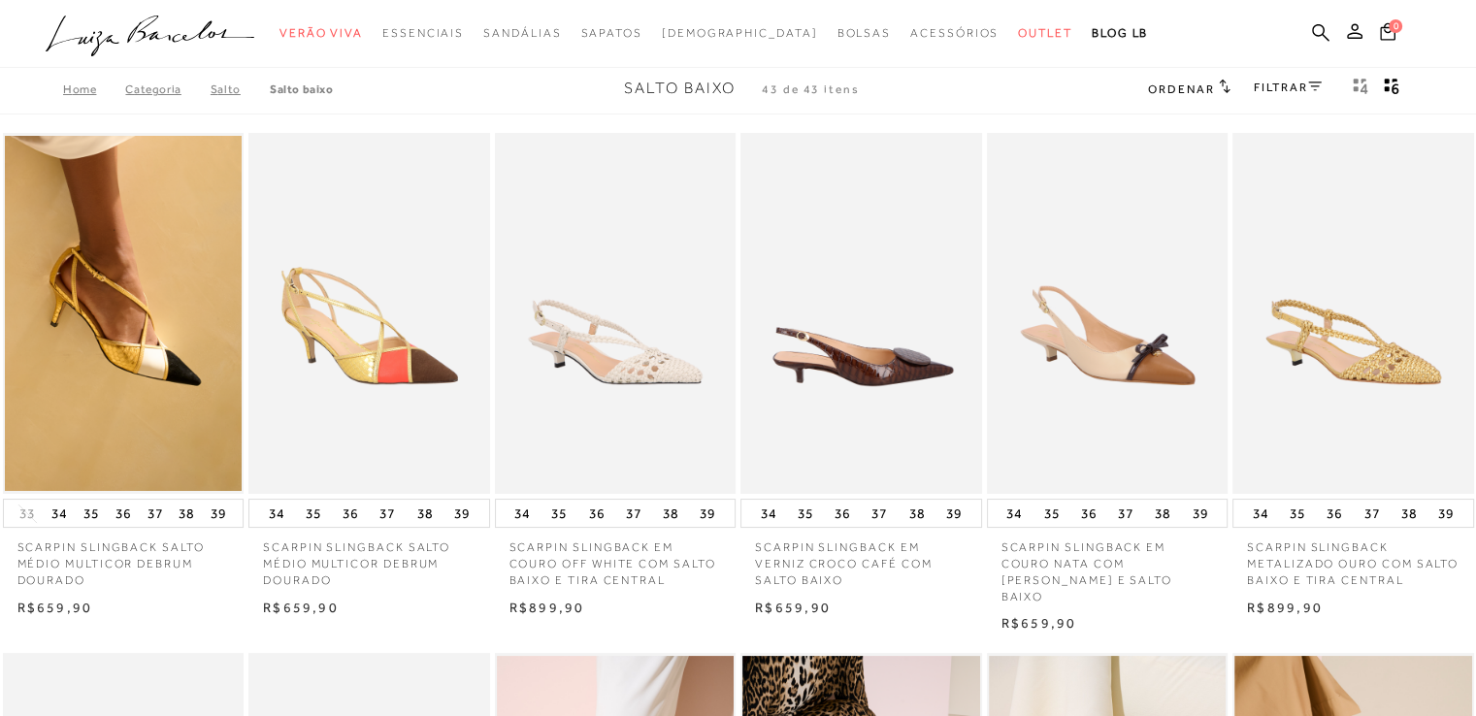
scroll to position [0, 0]
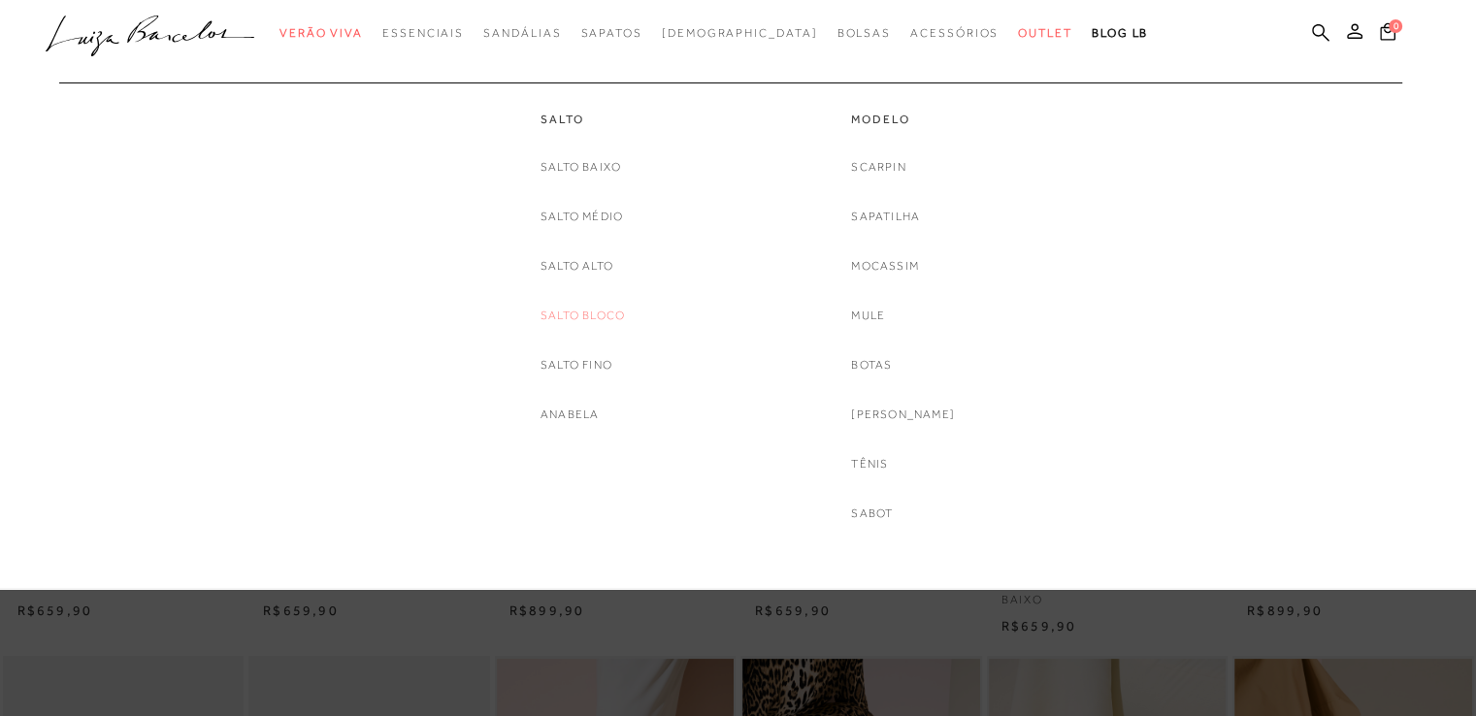
click at [589, 322] on link "Salto Bloco" at bounding box center [582, 316] width 84 height 20
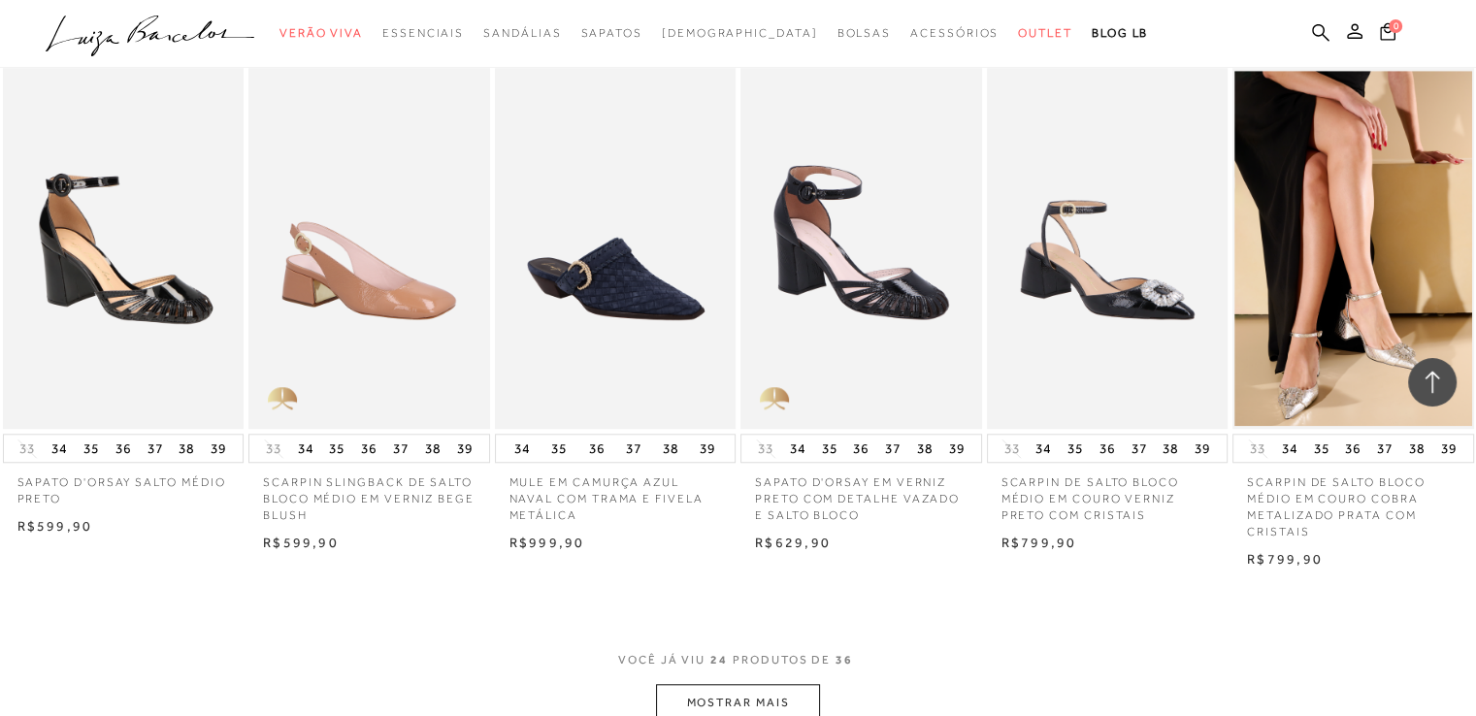
scroll to position [1650, 0]
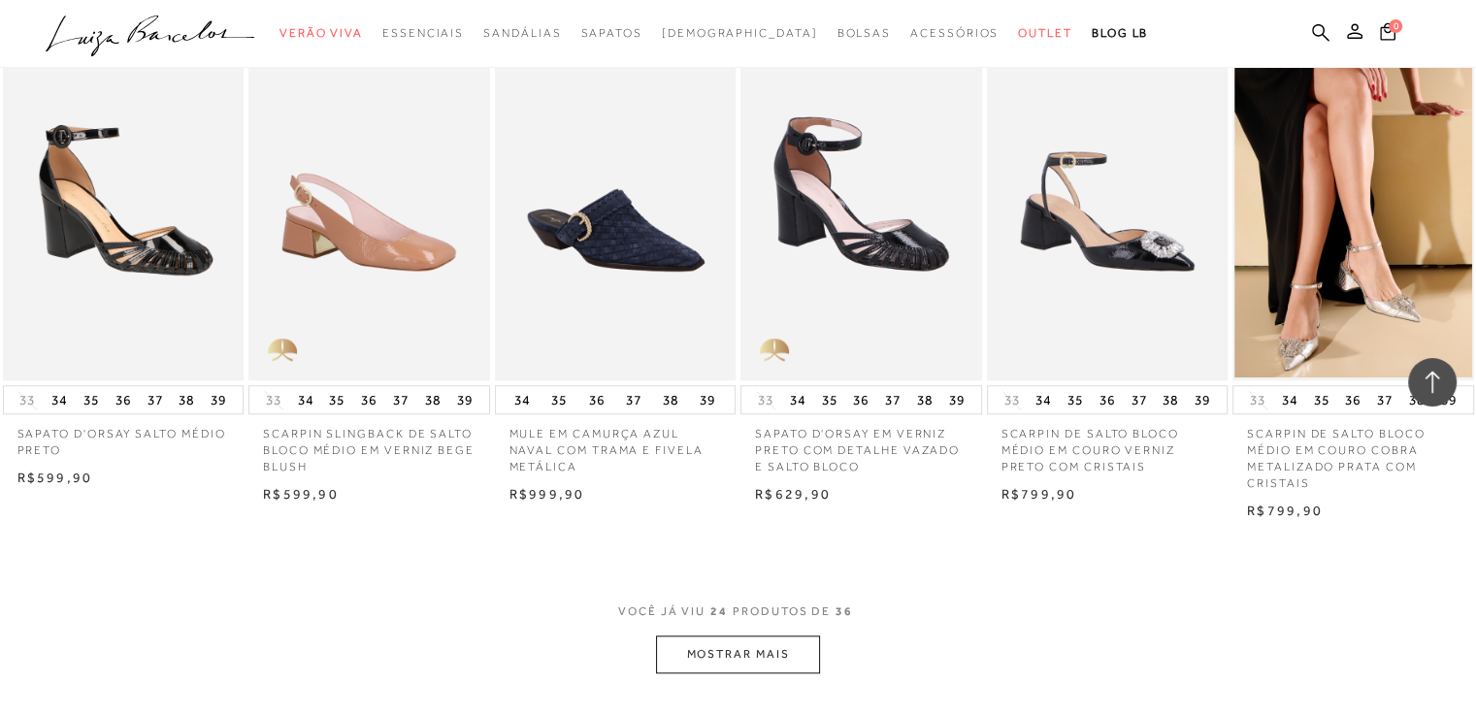
click at [726, 643] on button "MOSTRAR MAIS" at bounding box center [737, 655] width 163 height 38
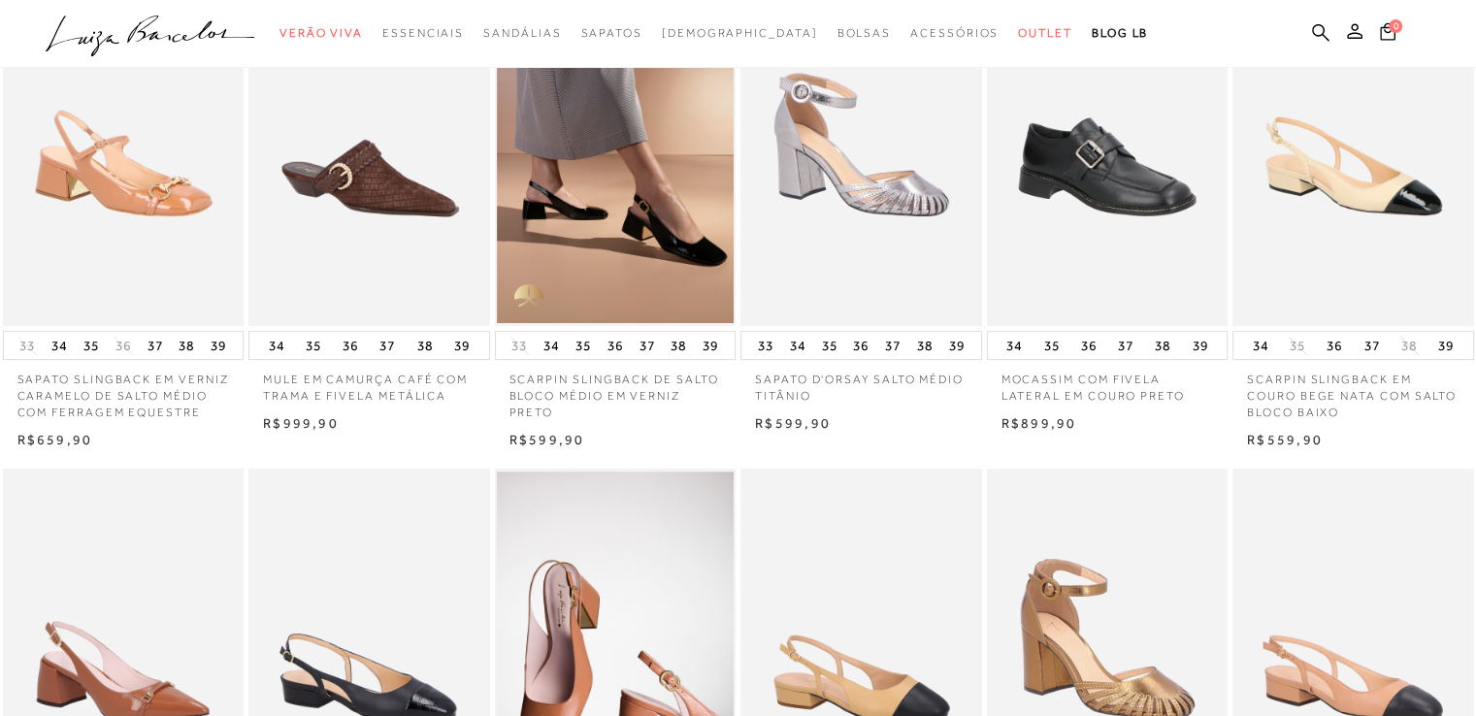
scroll to position [0, 0]
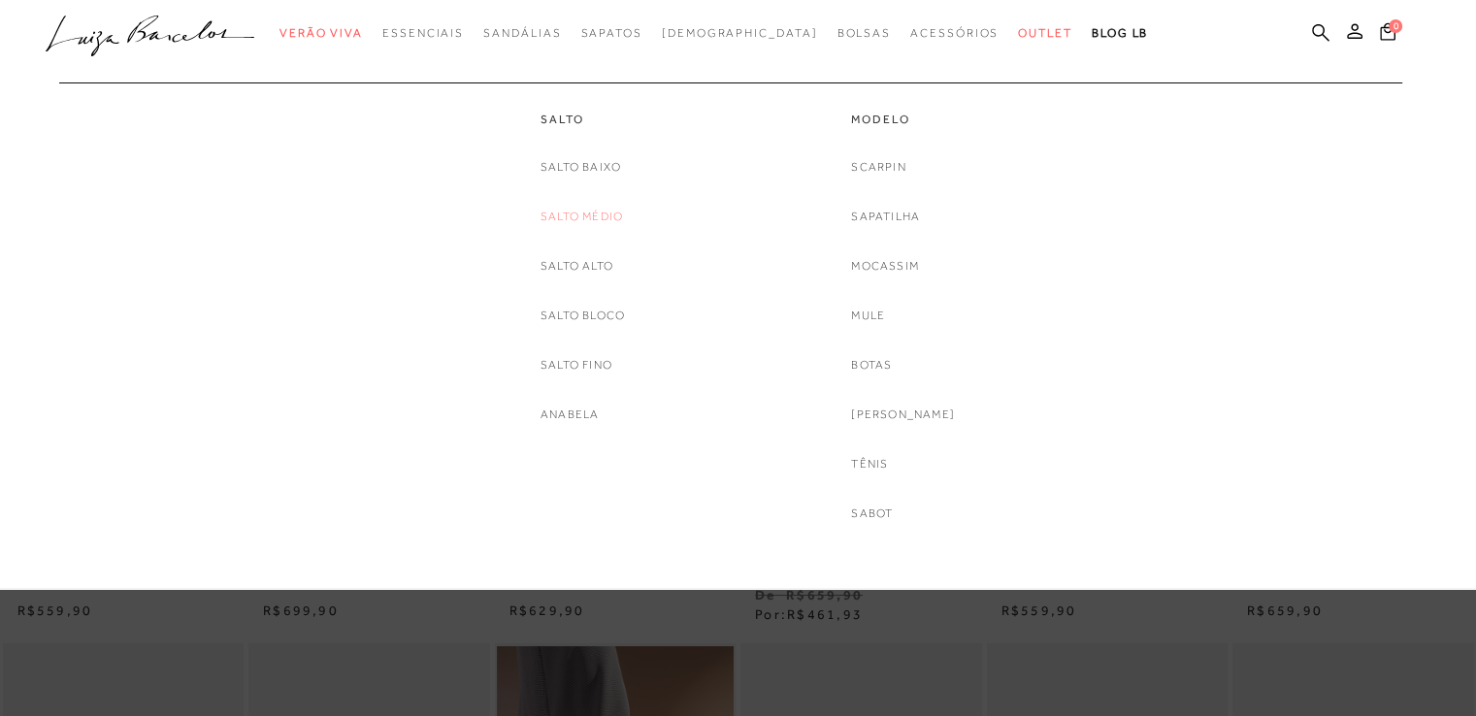
click at [571, 223] on link "Salto Médio" at bounding box center [581, 217] width 82 height 20
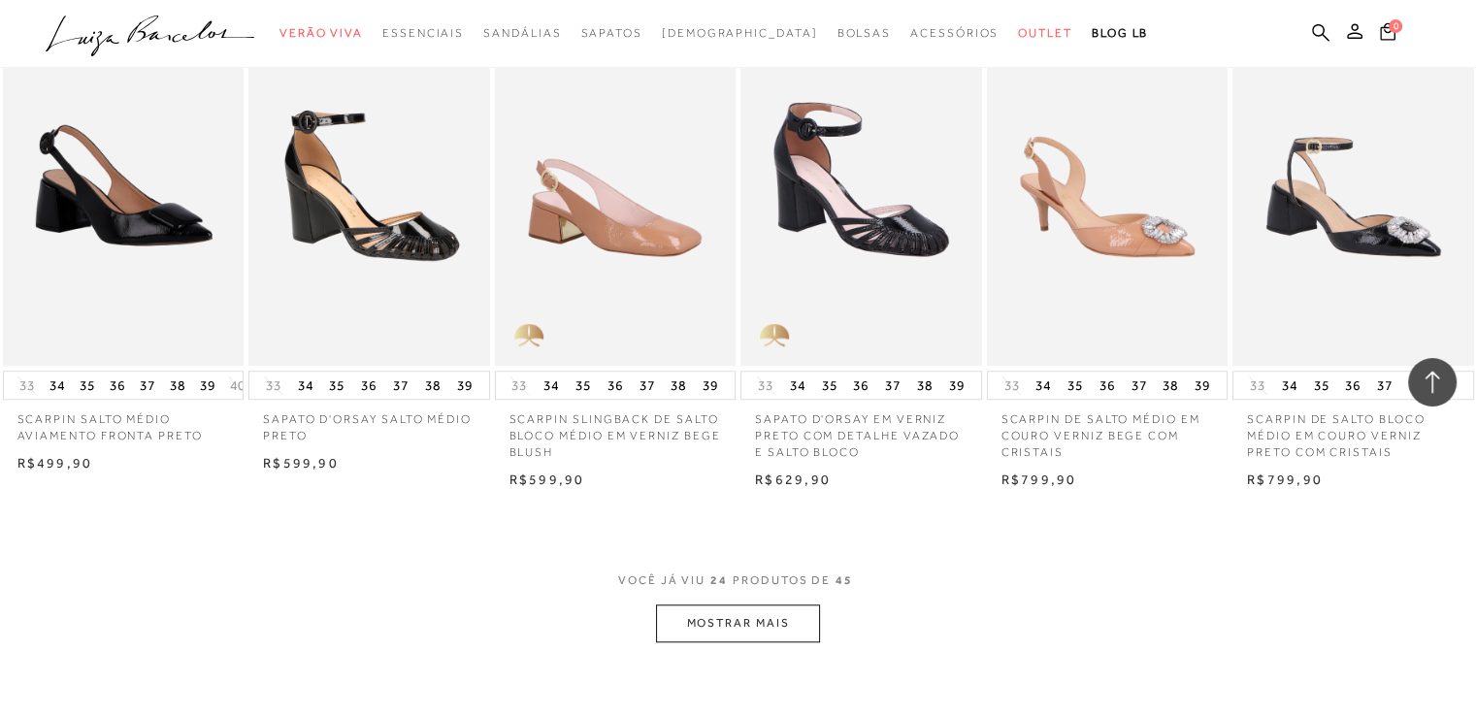
scroll to position [1650, 0]
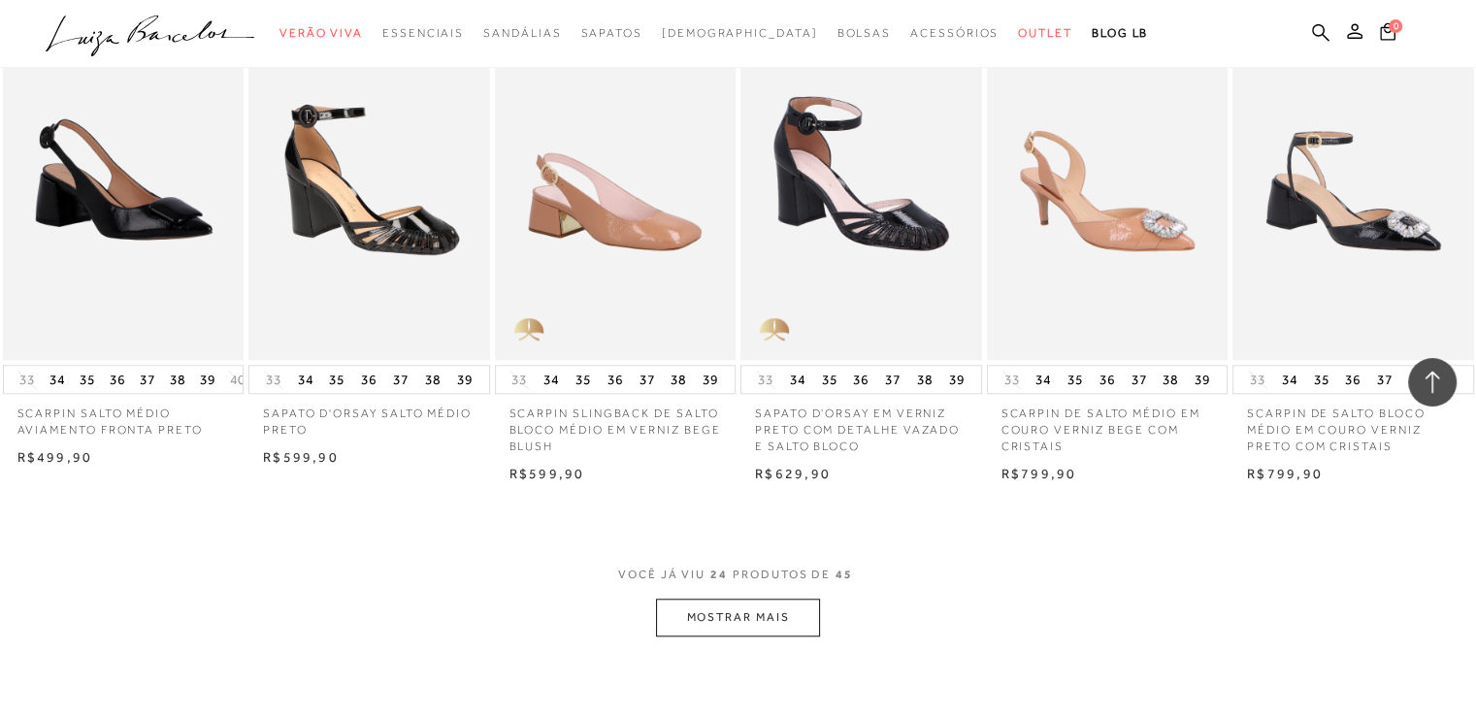
click at [794, 618] on button "MOSTRAR MAIS" at bounding box center [737, 618] width 163 height 38
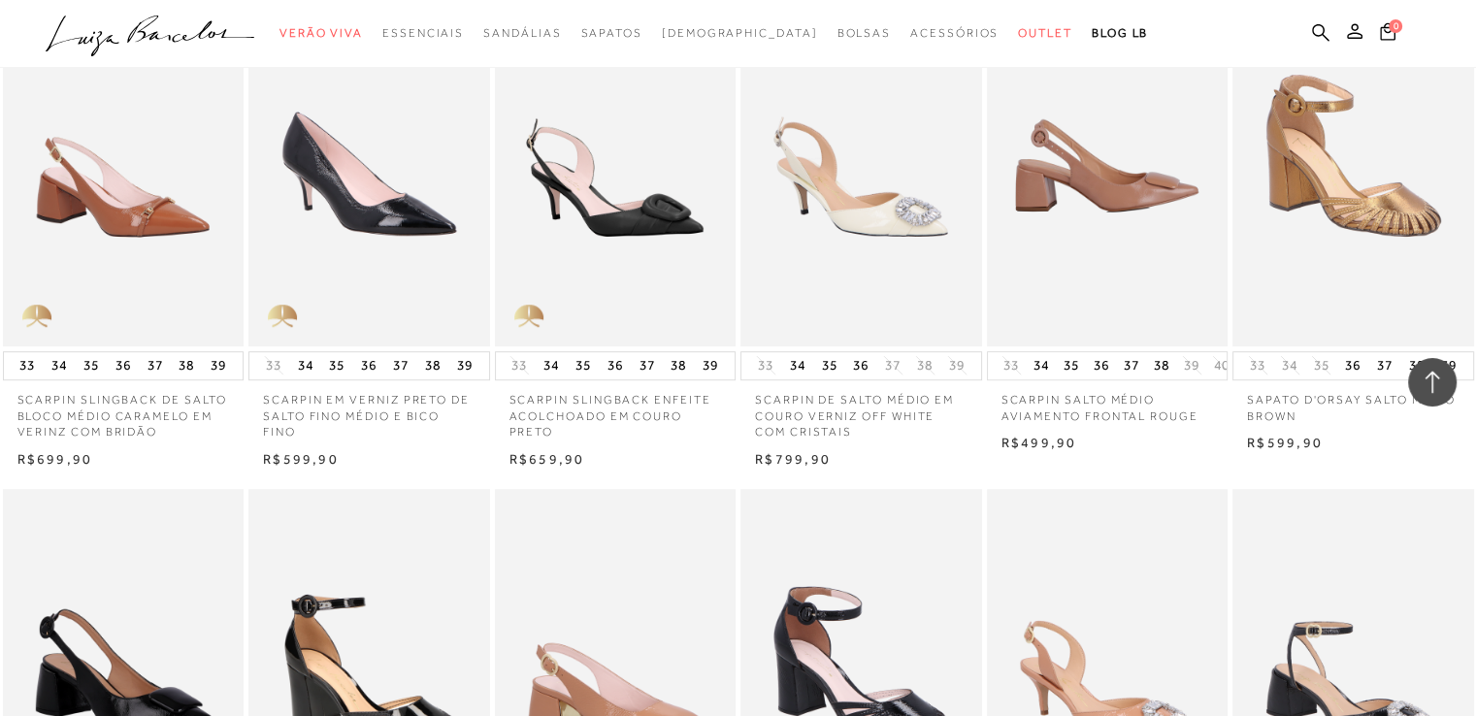
scroll to position [1359, 0]
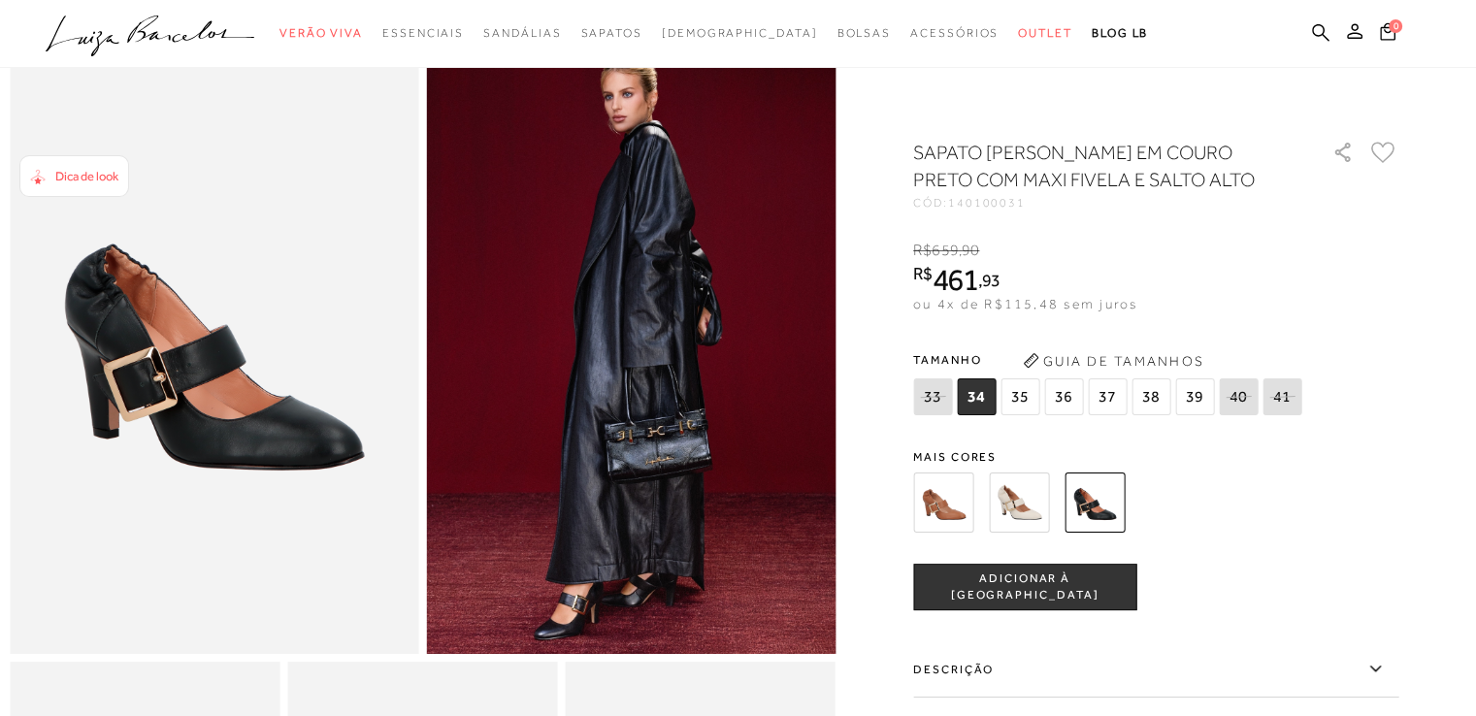
scroll to position [53, 0]
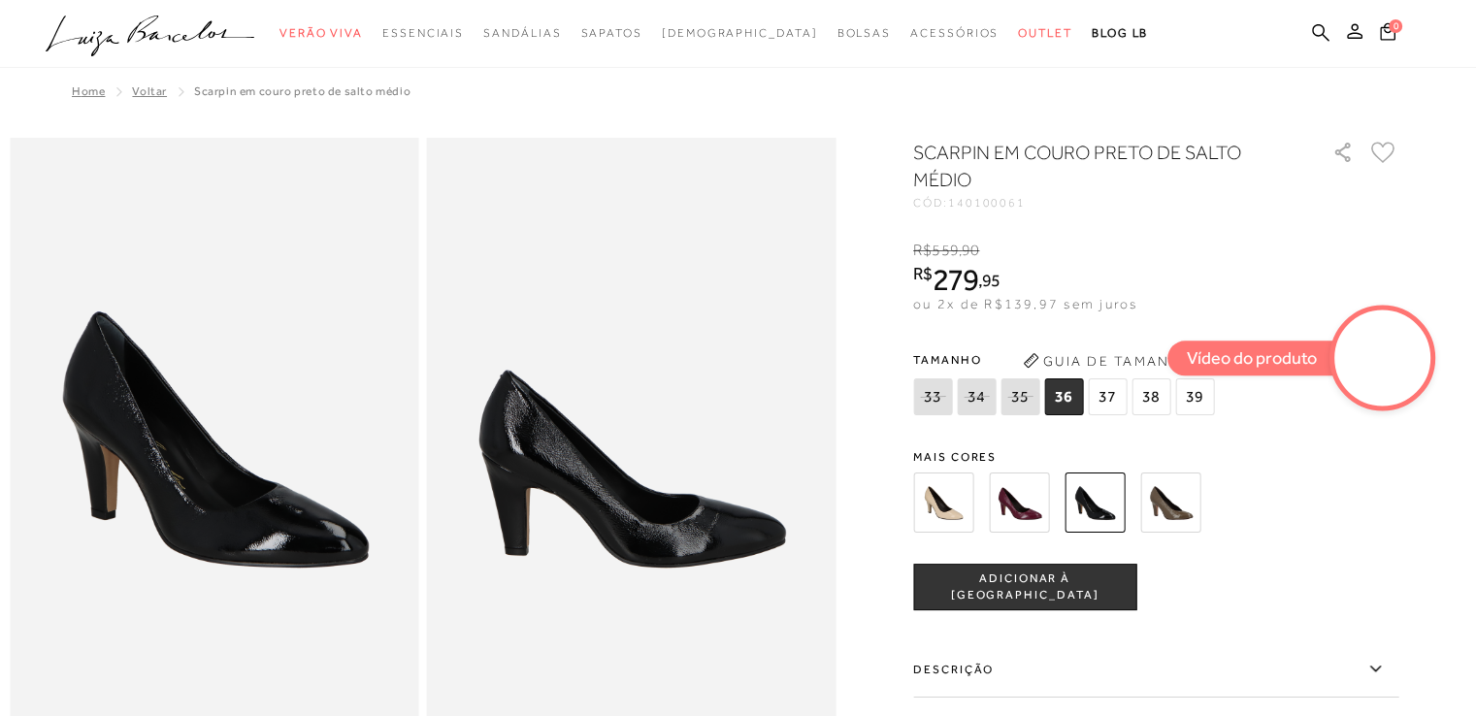
drag, startPoint x: 1368, startPoint y: 370, endPoint x: 1359, endPoint y: 402, distance: 33.5
click at [1415, 506] on body "Página de detalhes do produto de SCARPIN EM COURO PRETO DE SALTO MÉDIO está car…" at bounding box center [738, 372] width 1476 height 745
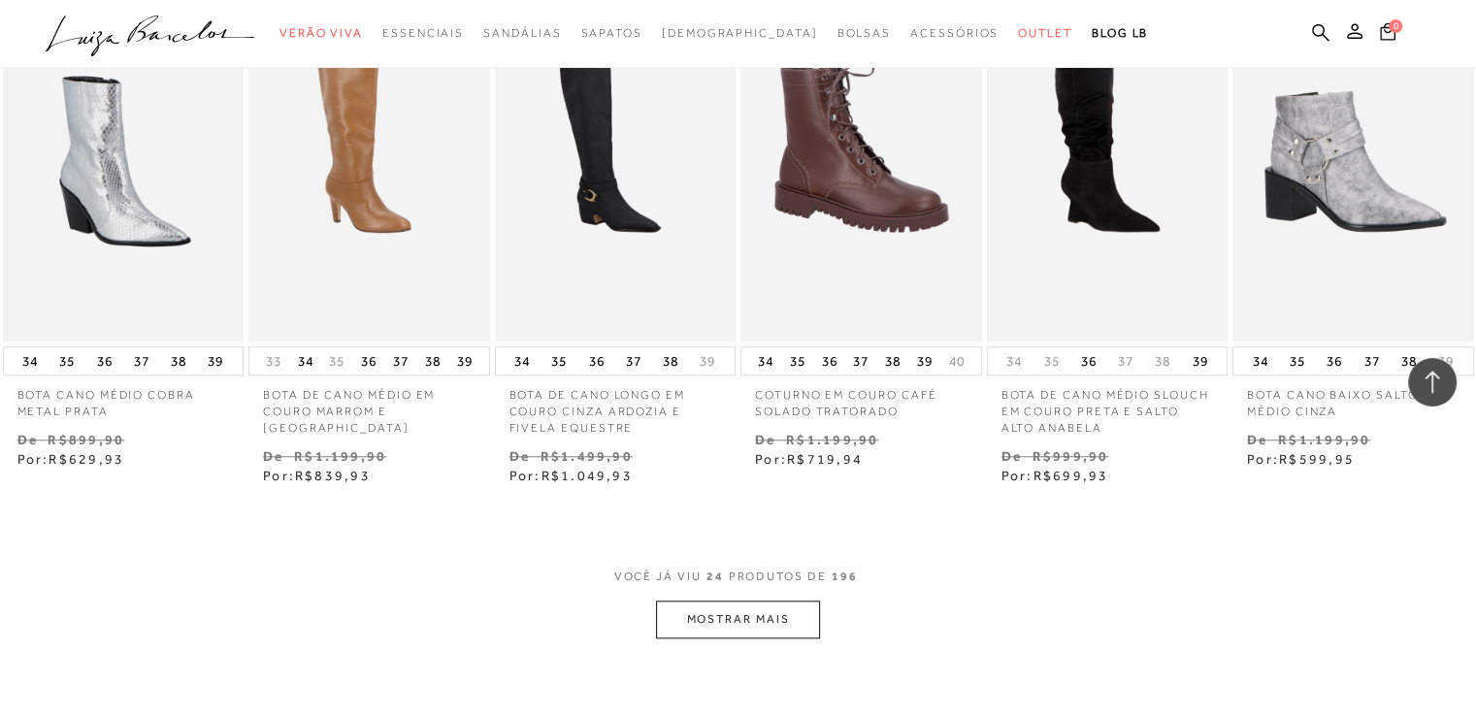
scroll to position [1747, 0]
click at [759, 620] on button "MOSTRAR MAIS" at bounding box center [737, 619] width 163 height 38
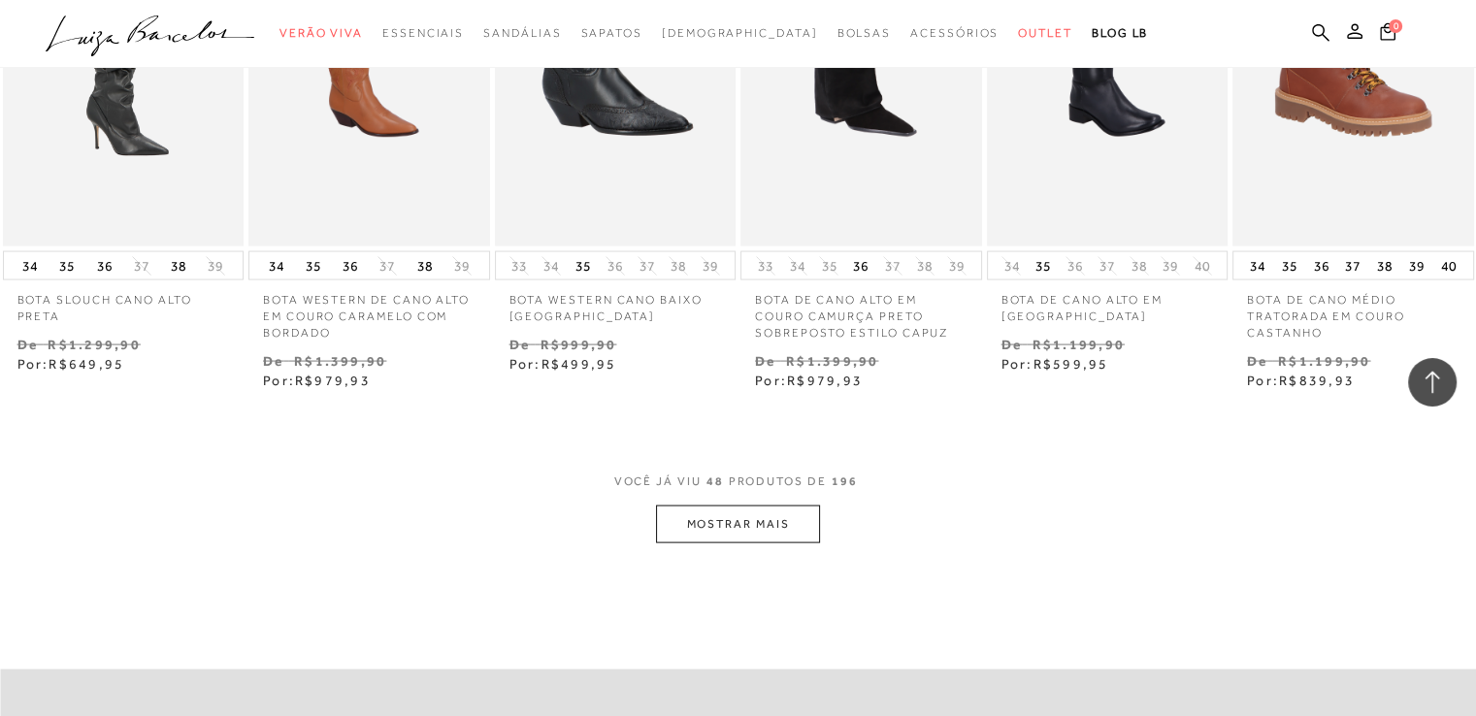
scroll to position [3979, 0]
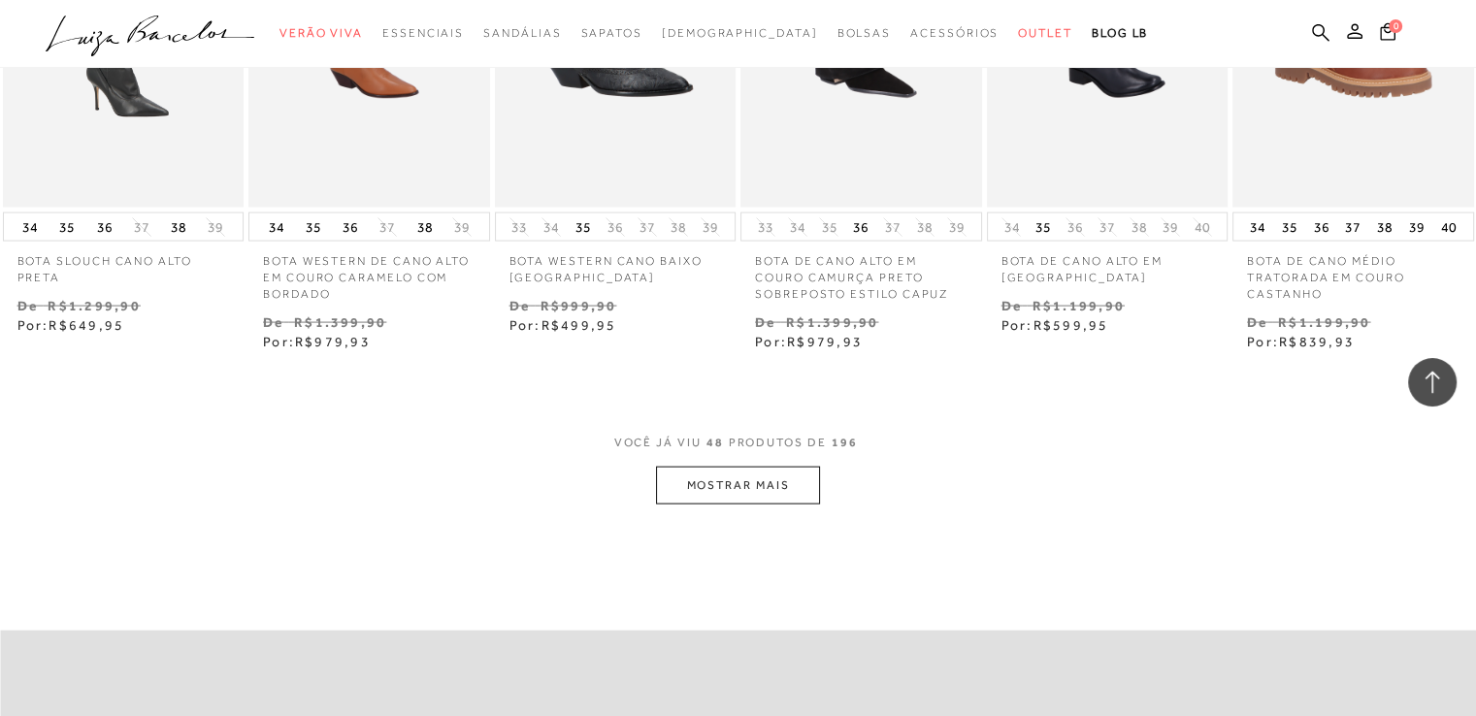
click at [739, 494] on button "MOSTRAR MAIS" at bounding box center [737, 486] width 163 height 38
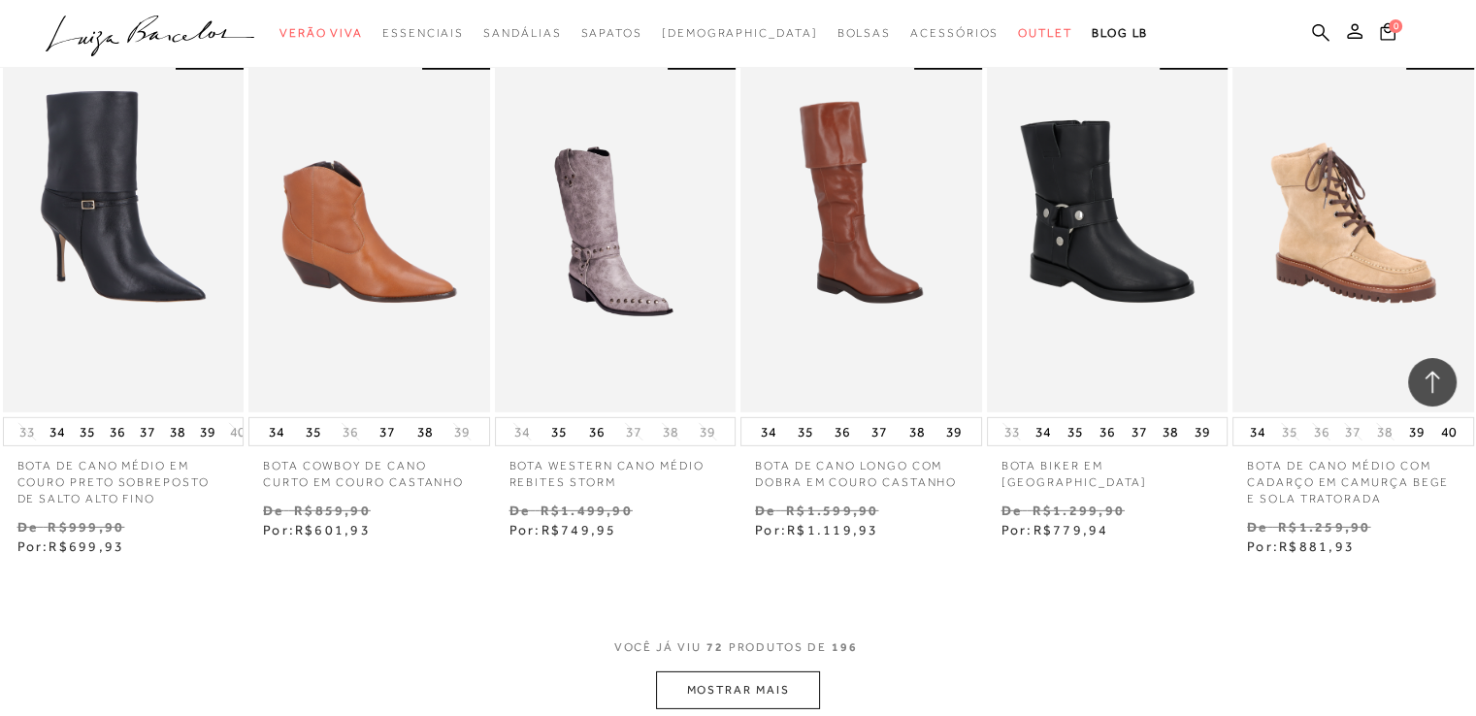
scroll to position [6113, 0]
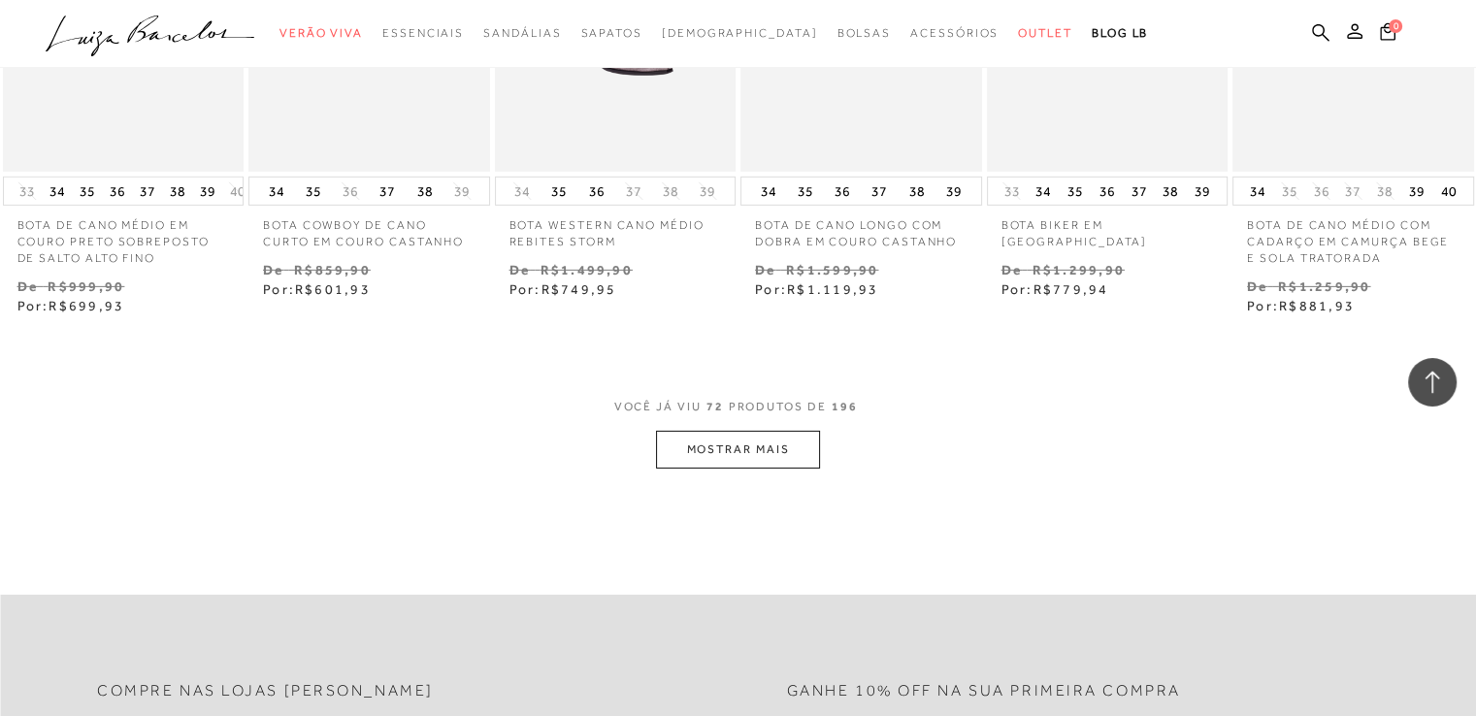
click at [774, 455] on button "MOSTRAR MAIS" at bounding box center [737, 450] width 163 height 38
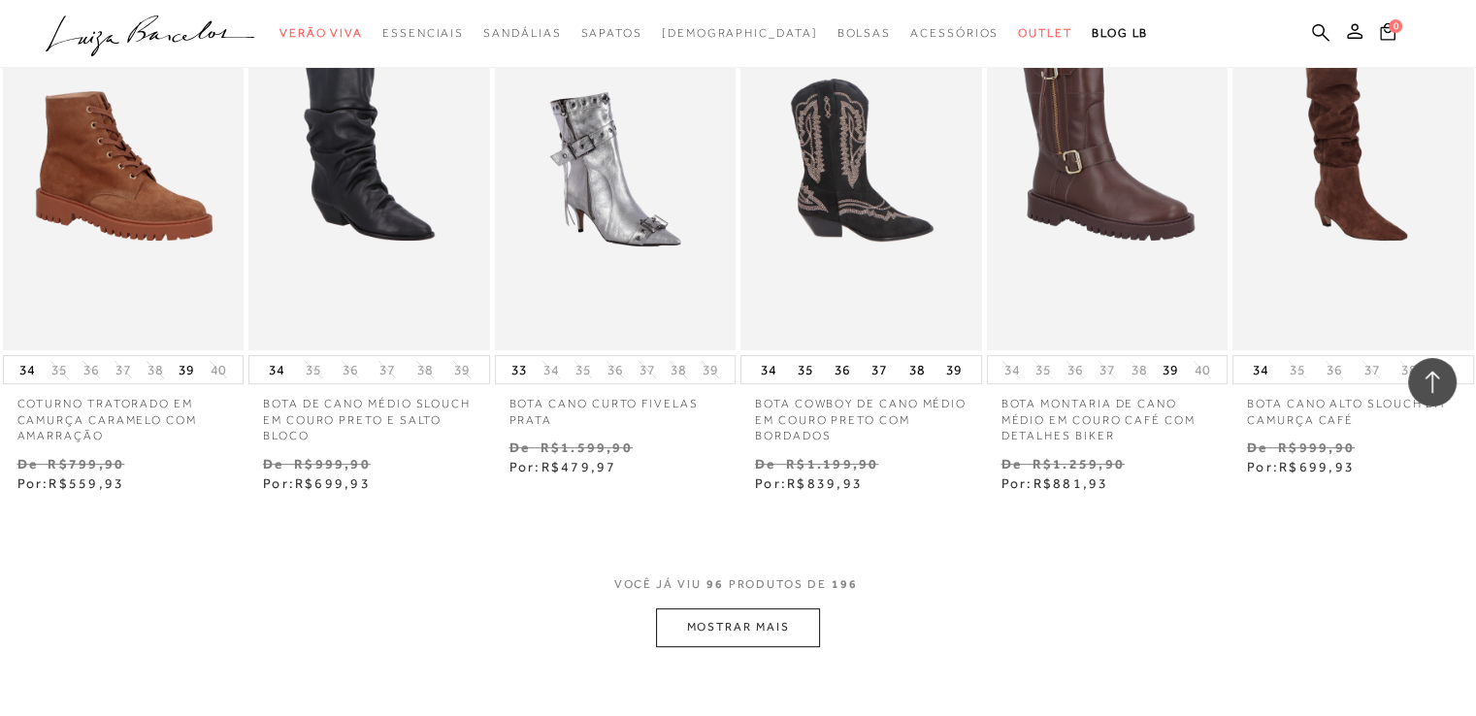
scroll to position [8151, 0]
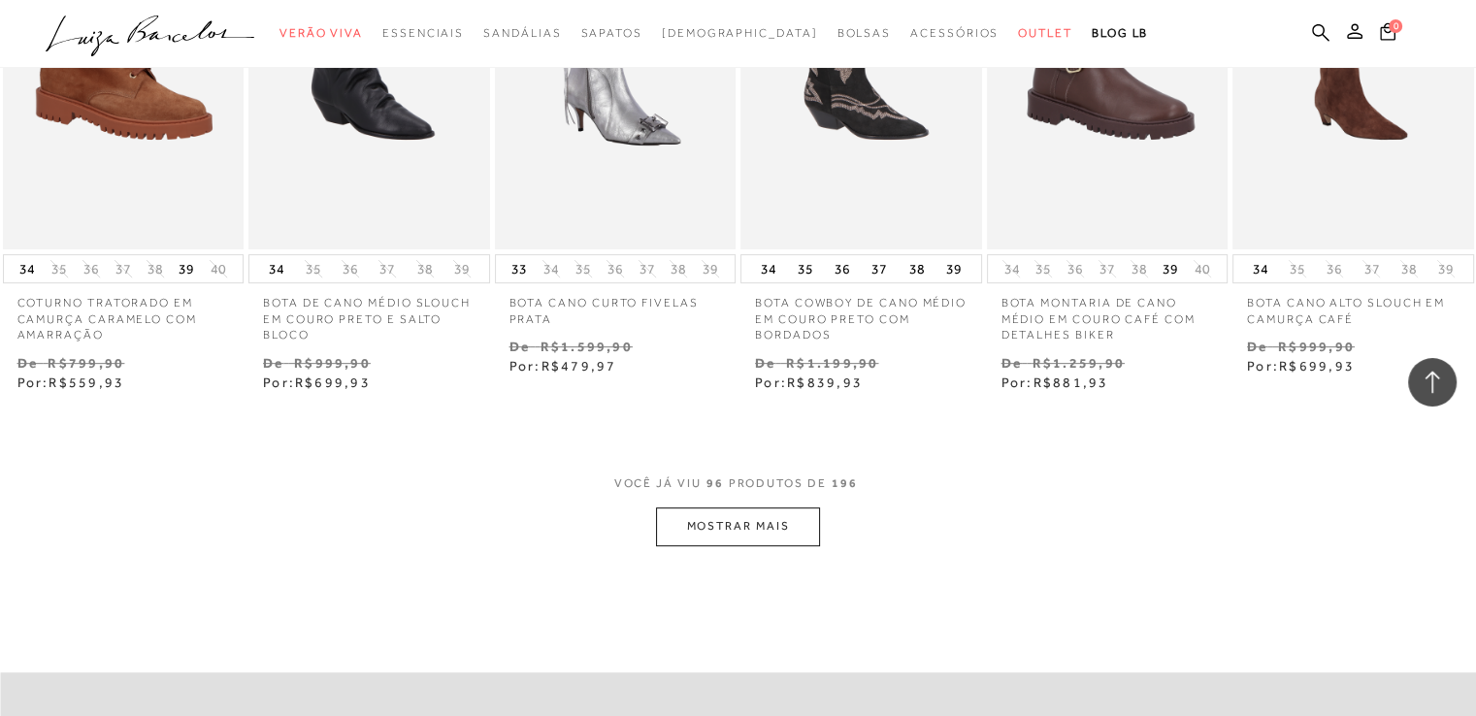
click at [752, 525] on button "MOSTRAR MAIS" at bounding box center [737, 527] width 163 height 38
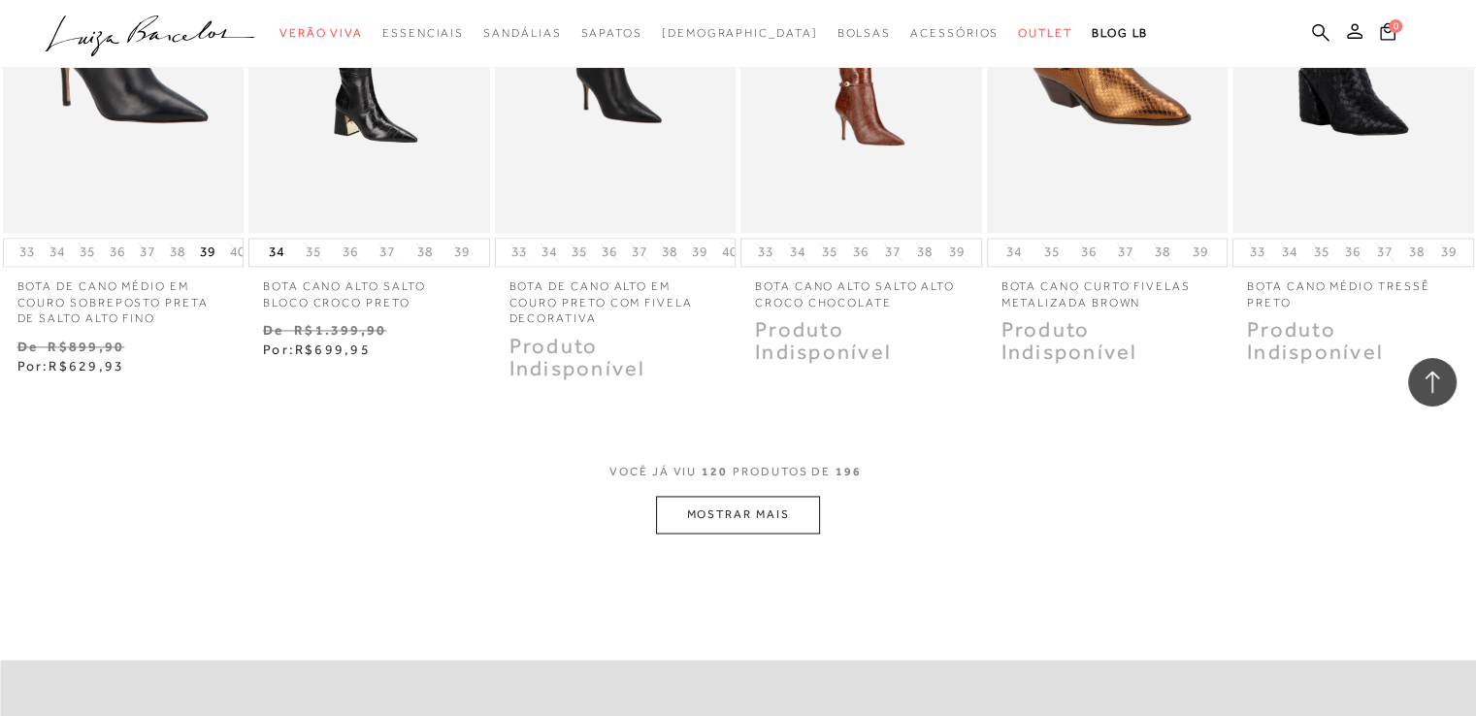
scroll to position [10286, 0]
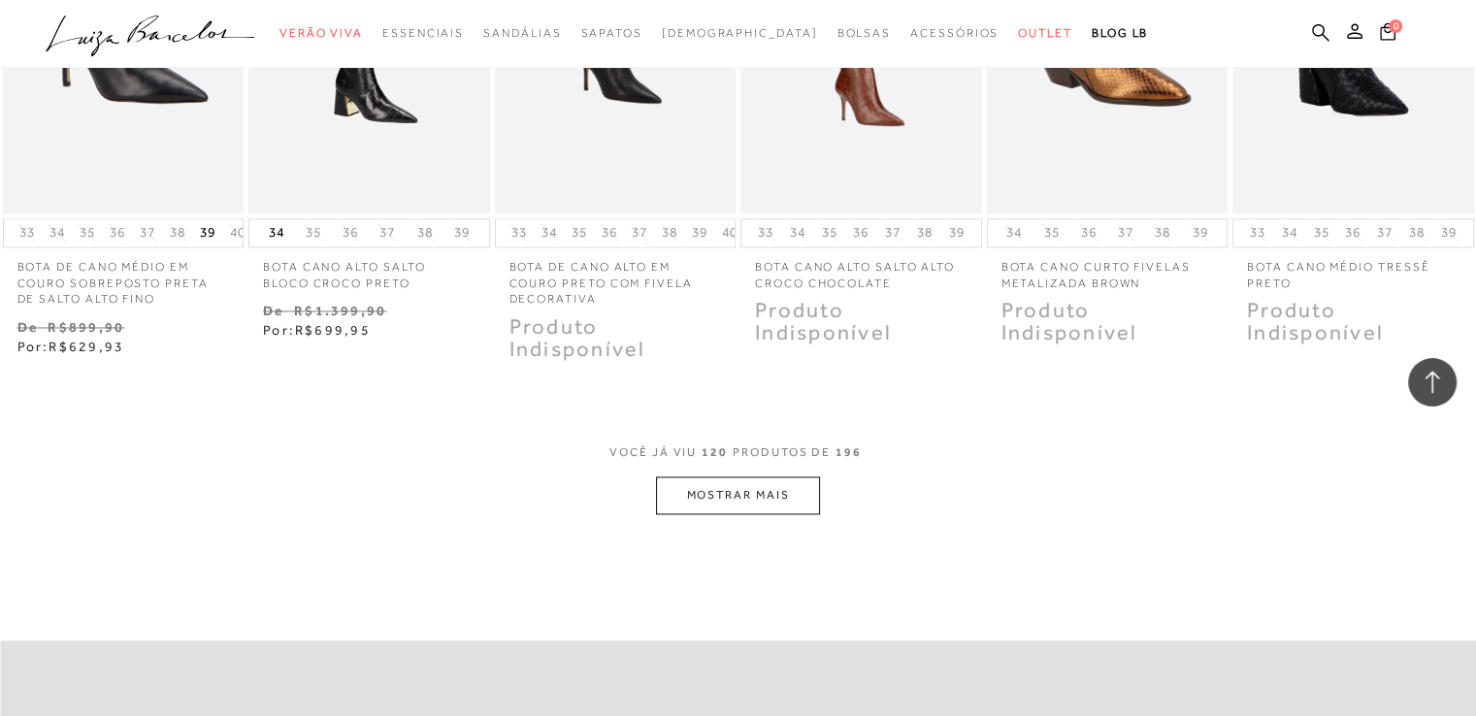
click at [757, 490] on button "MOSTRAR MAIS" at bounding box center [737, 495] width 163 height 38
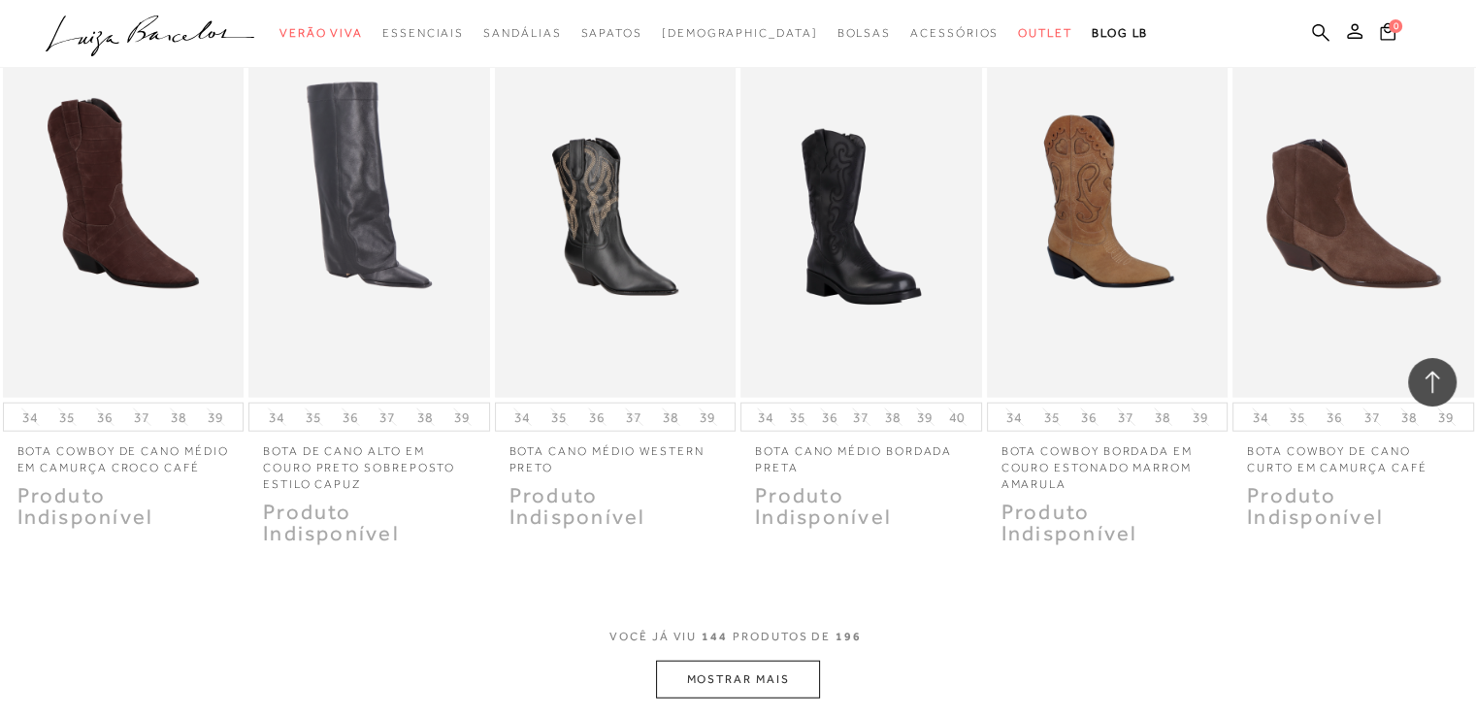
scroll to position [12227, 0]
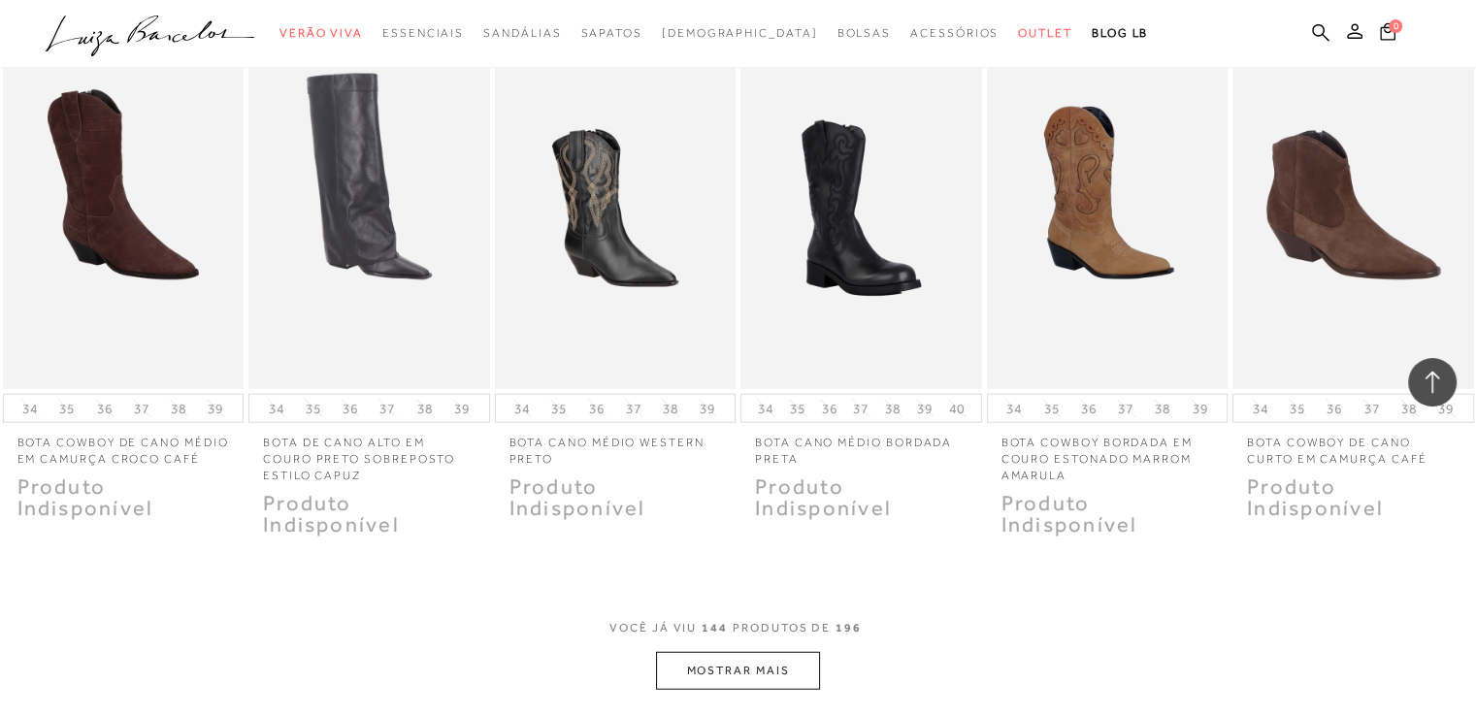
click at [769, 659] on button "MOSTRAR MAIS" at bounding box center [737, 671] width 163 height 38
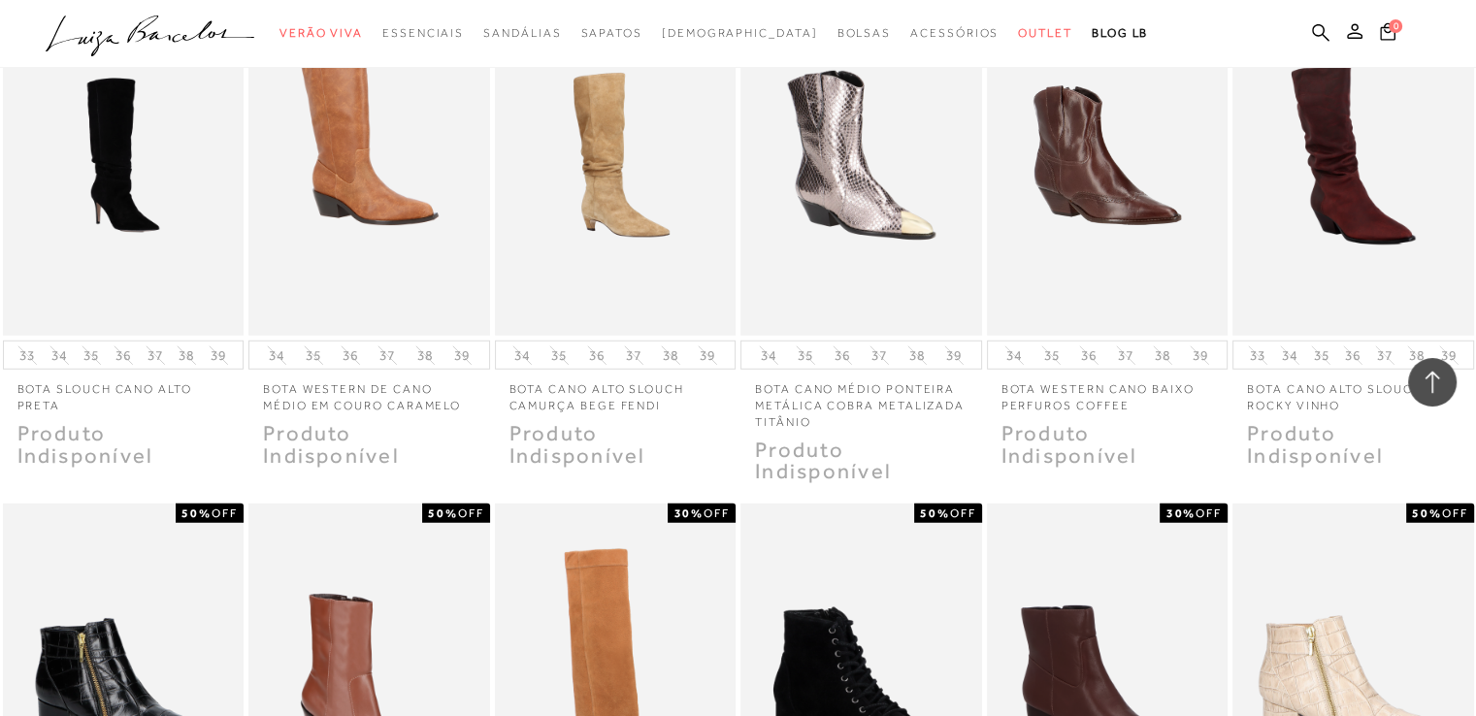
scroll to position [12324, 0]
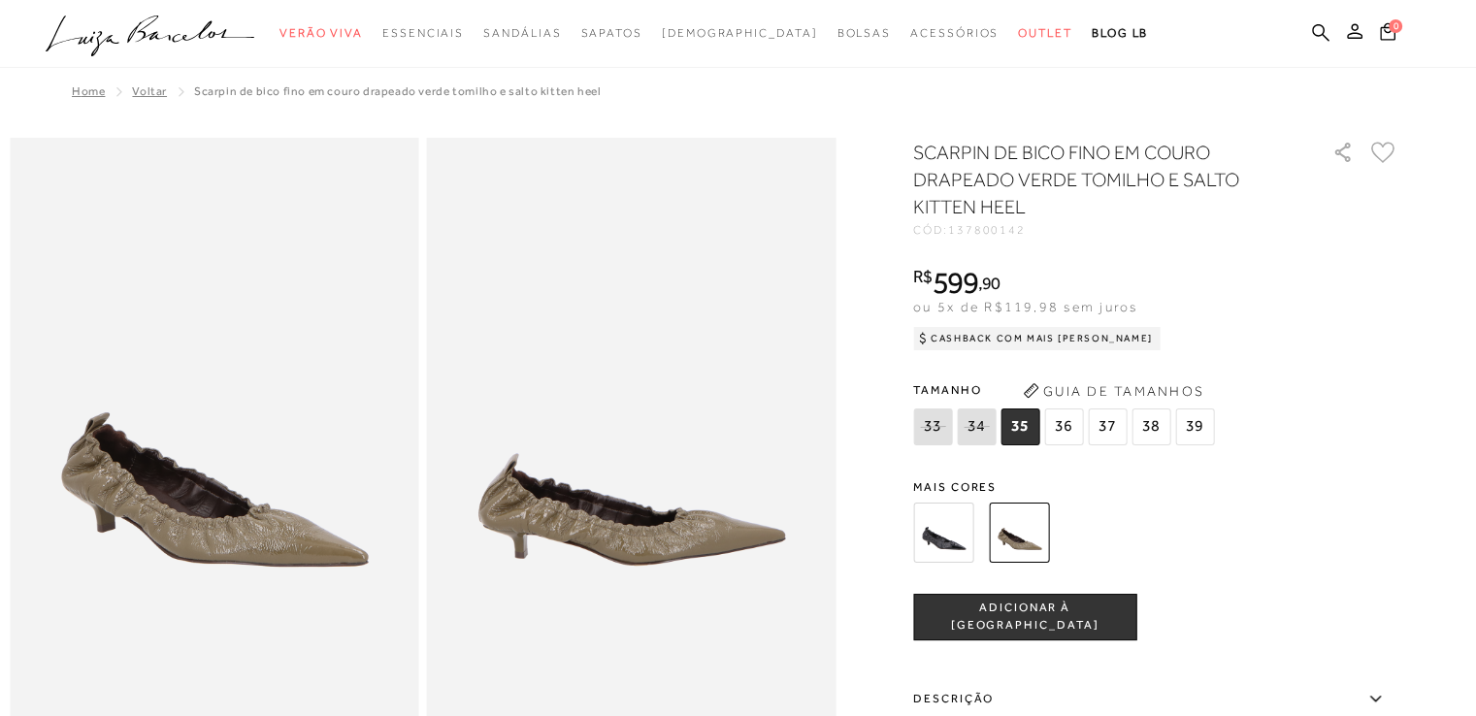
click at [966, 542] on img at bounding box center [943, 533] width 60 height 60
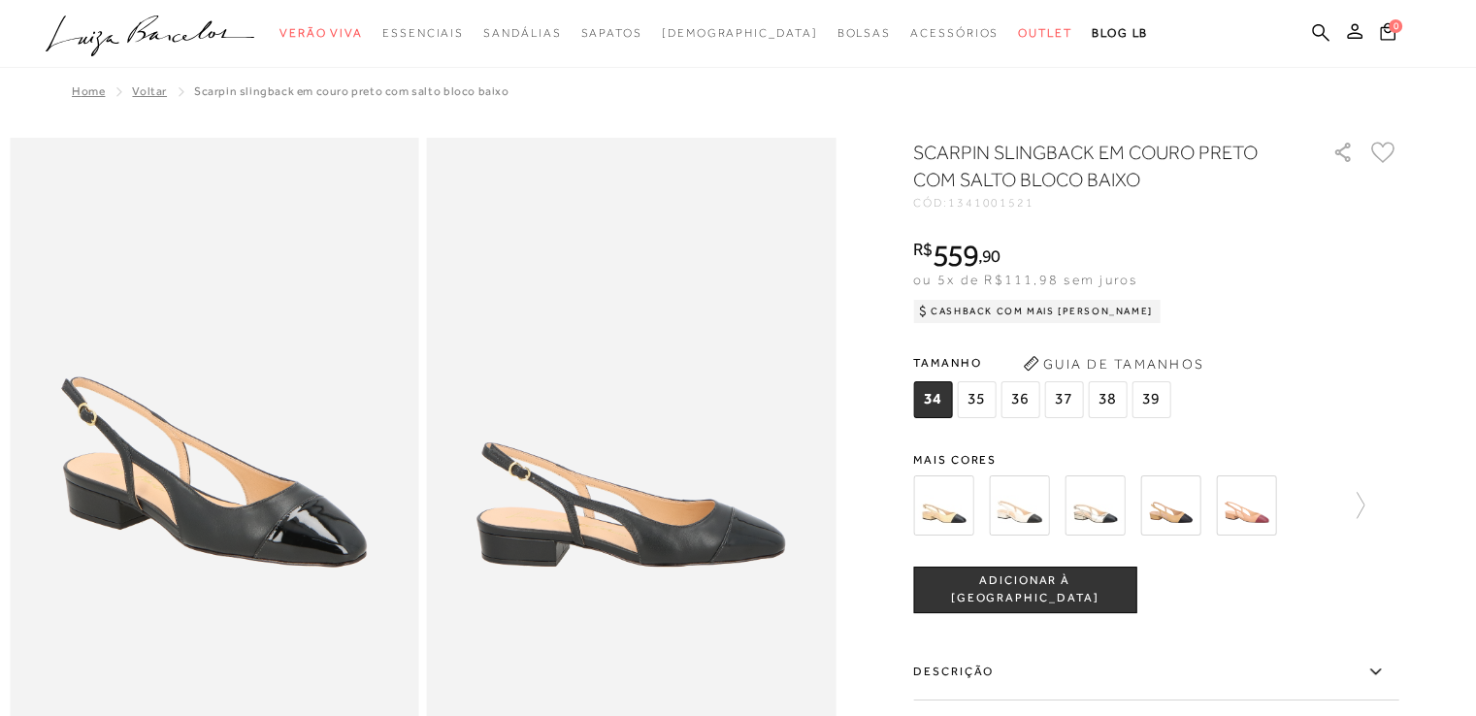
click at [1335, 349] on div "Tamanho 34 35 36" at bounding box center [1155, 385] width 485 height 75
